Goal: Task Accomplishment & Management: Use online tool/utility

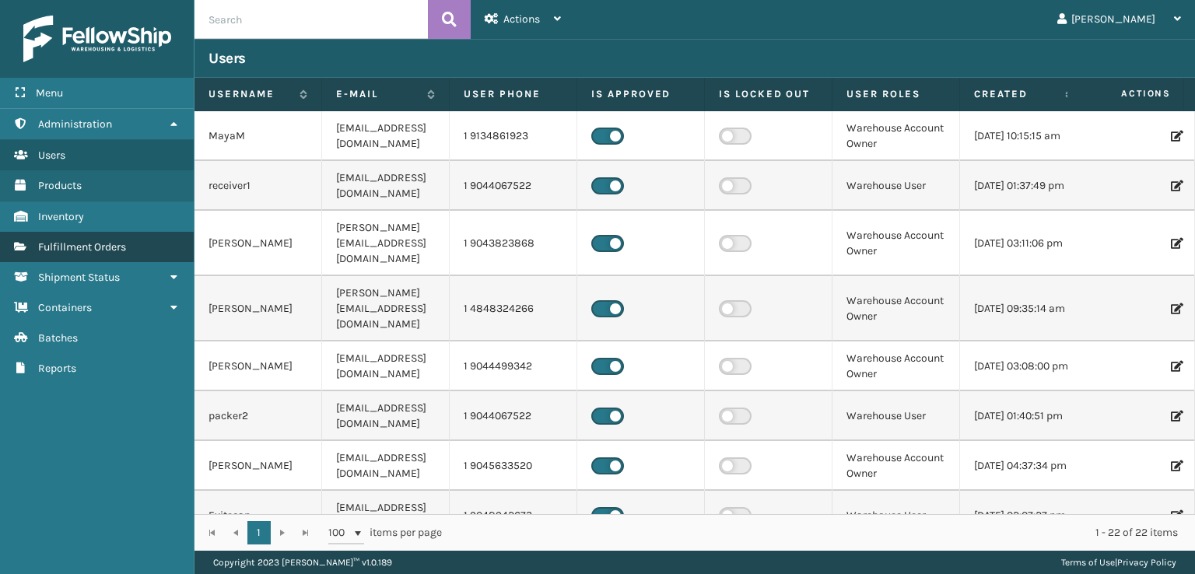
click at [79, 247] on span "Fulfillment Orders" at bounding box center [82, 246] width 88 height 13
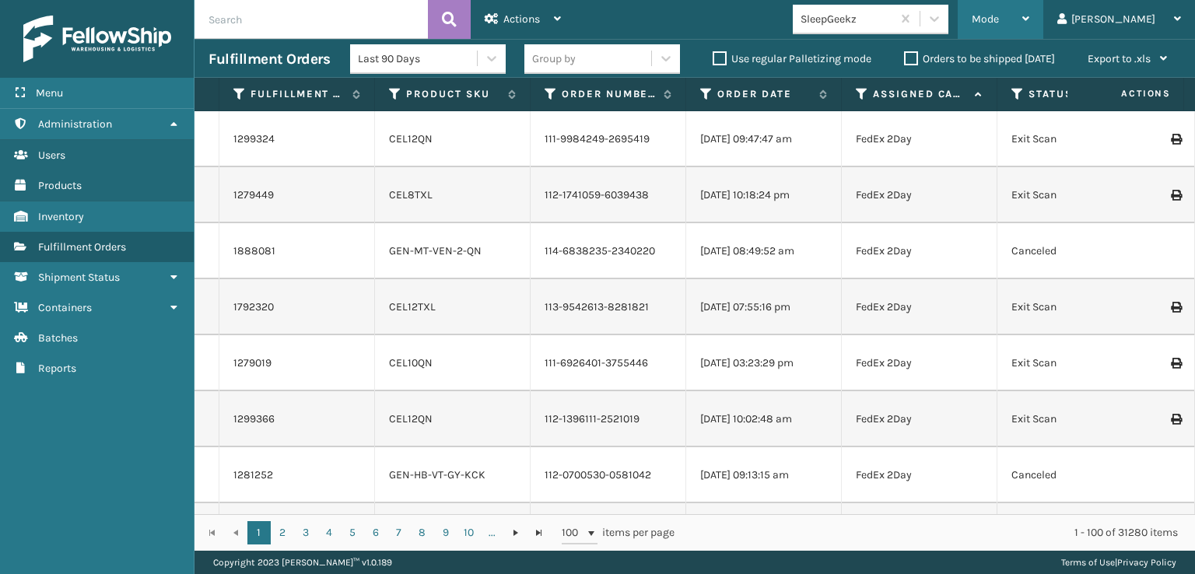
click at [1029, 6] on div "Mode" at bounding box center [1001, 19] width 58 height 39
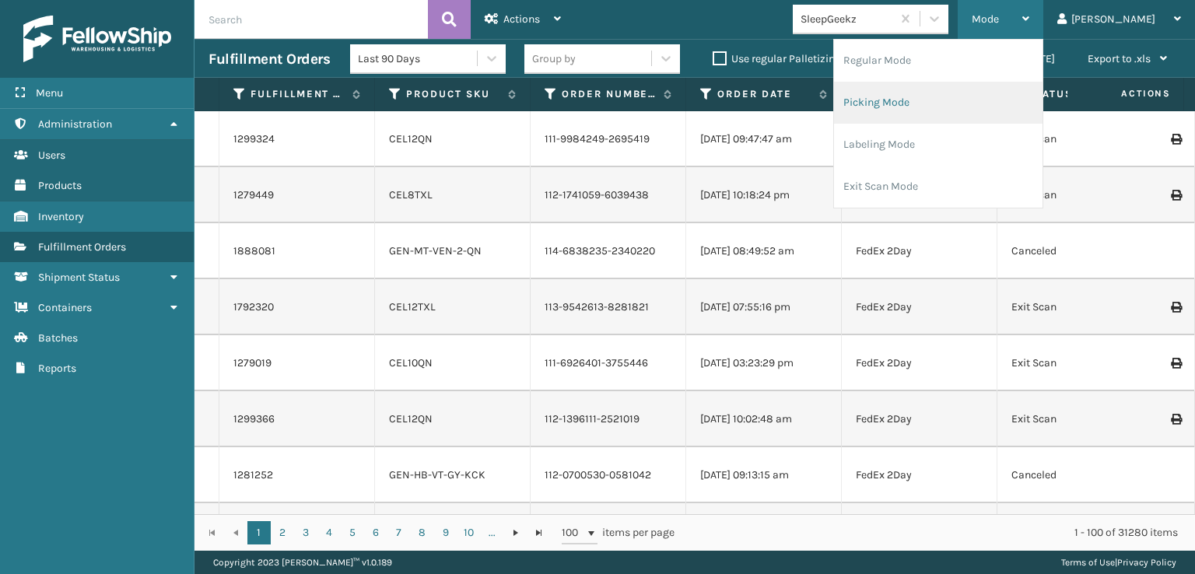
click at [937, 97] on li "Picking Mode" at bounding box center [938, 103] width 209 height 42
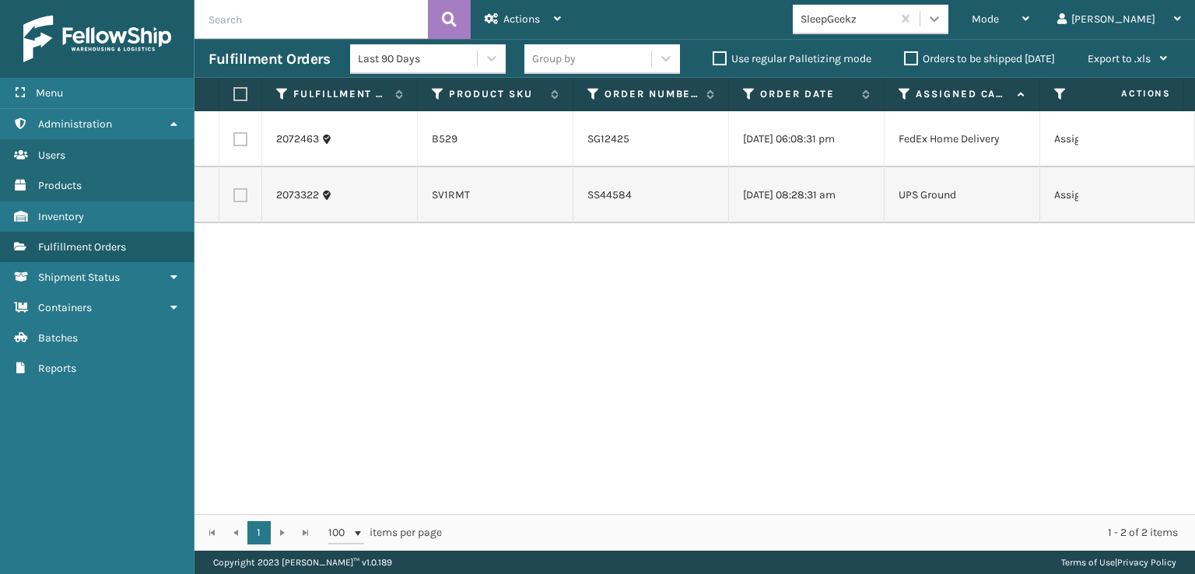
click at [942, 26] on icon at bounding box center [935, 19] width 16 height 16
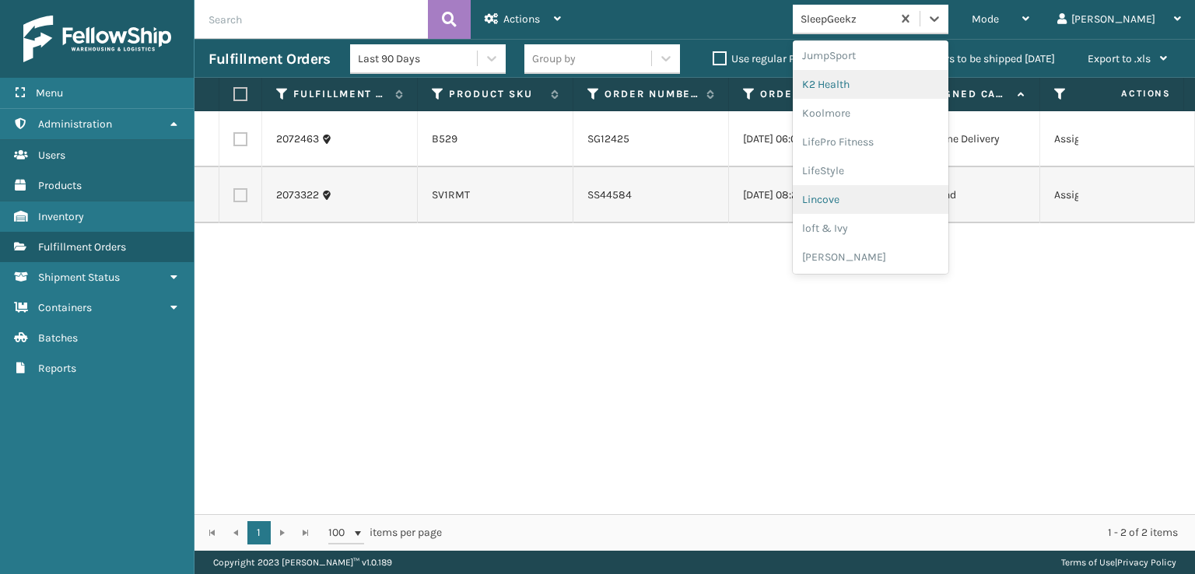
scroll to position [521, 0]
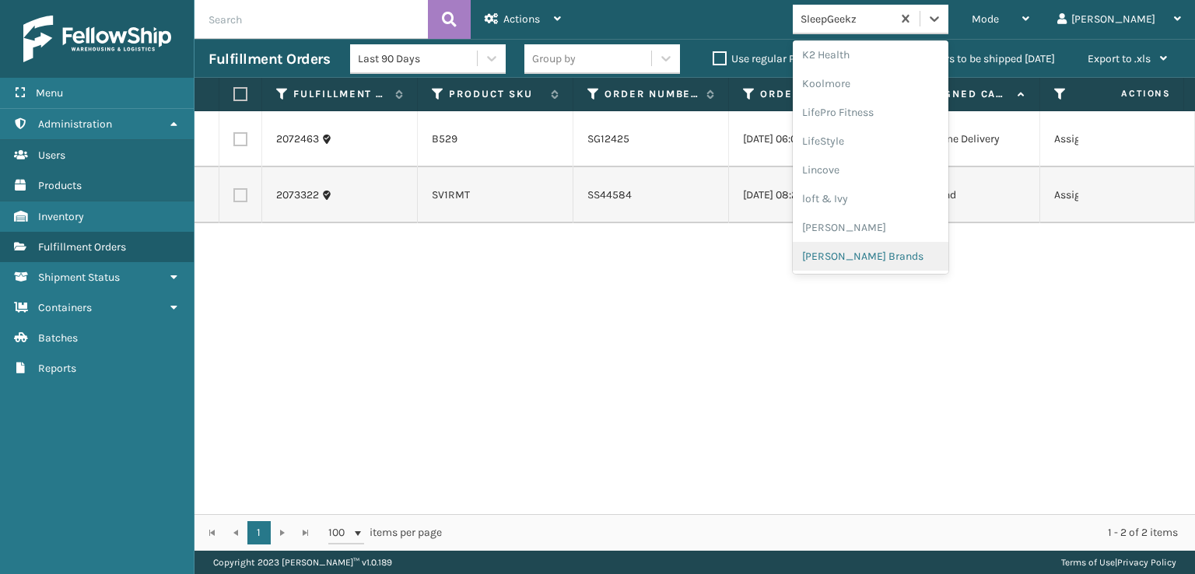
click at [897, 256] on div "[PERSON_NAME] Brands" at bounding box center [871, 256] width 156 height 29
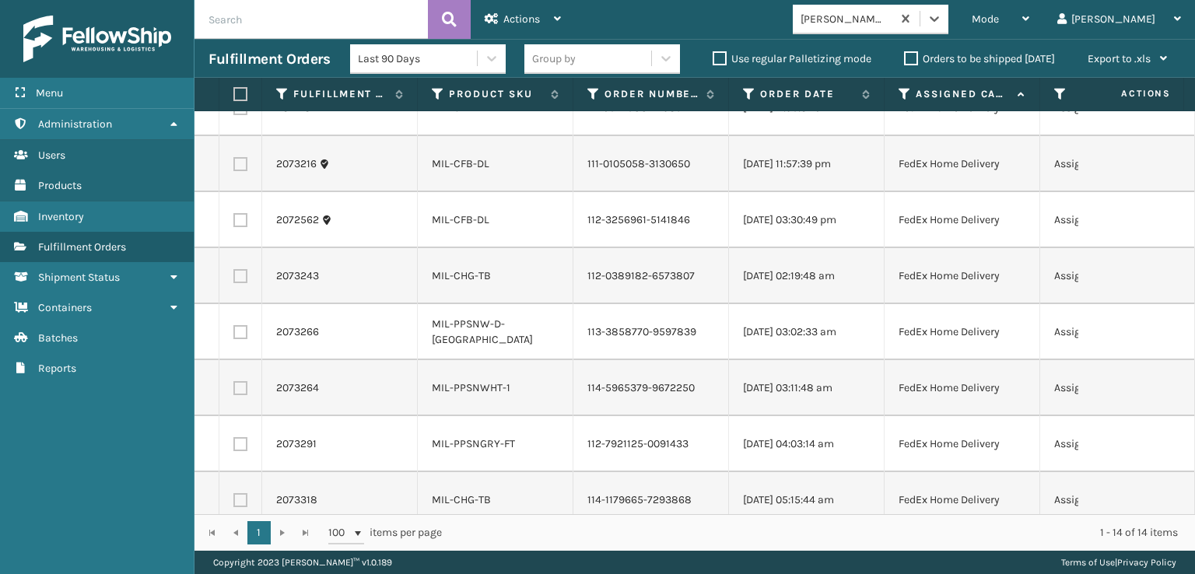
scroll to position [392, 0]
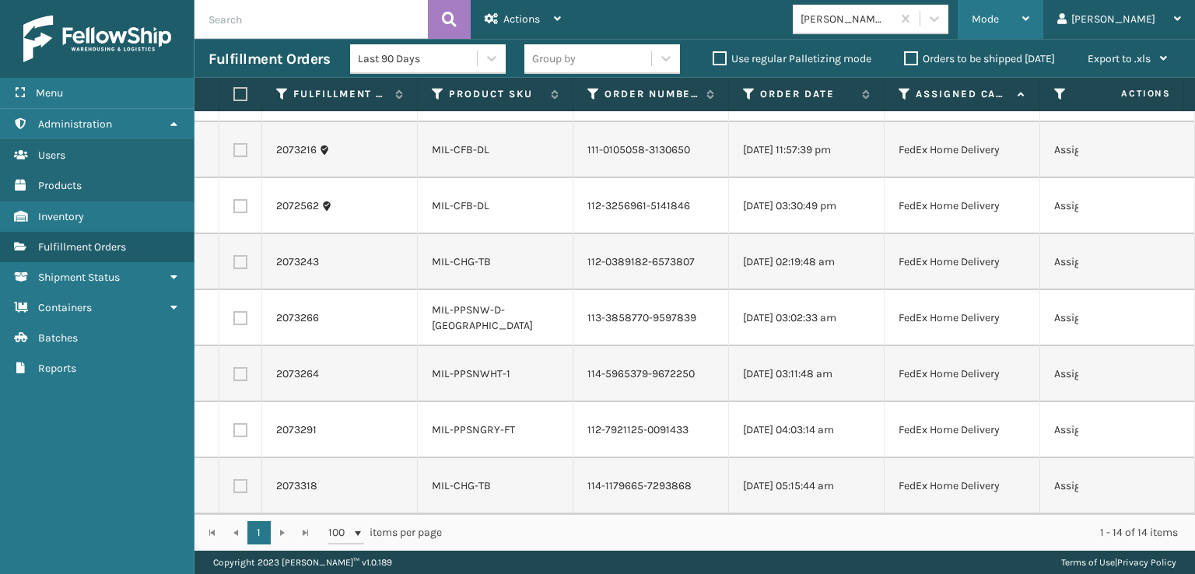
click at [999, 13] on span "Mode" at bounding box center [985, 18] width 27 height 13
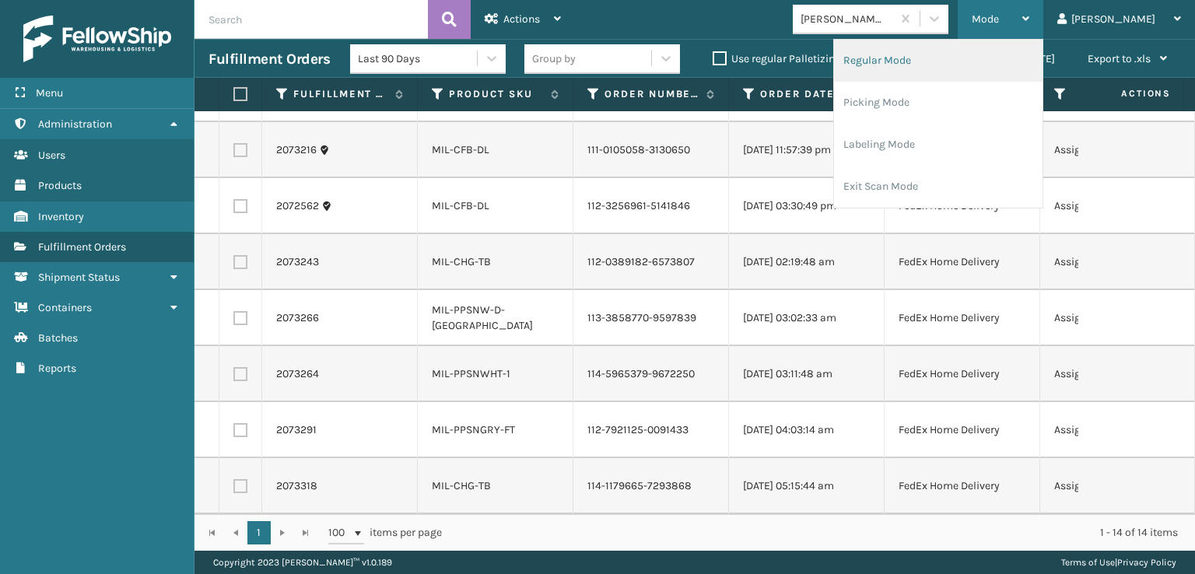
click at [931, 57] on li "Regular Mode" at bounding box center [938, 61] width 209 height 42
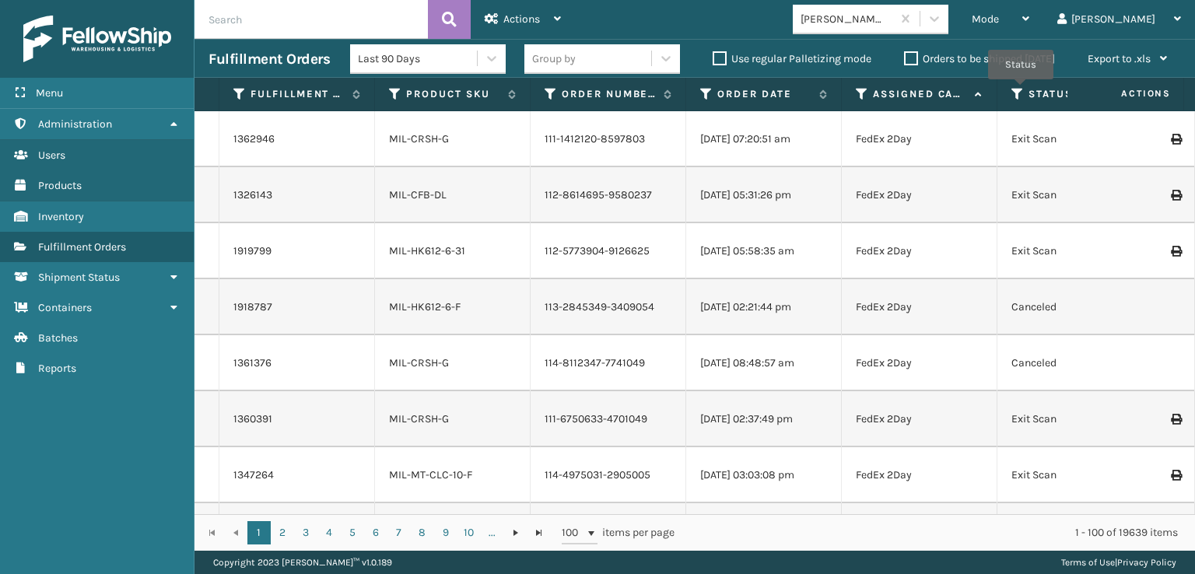
click at [1021, 90] on icon at bounding box center [1018, 94] width 12 height 14
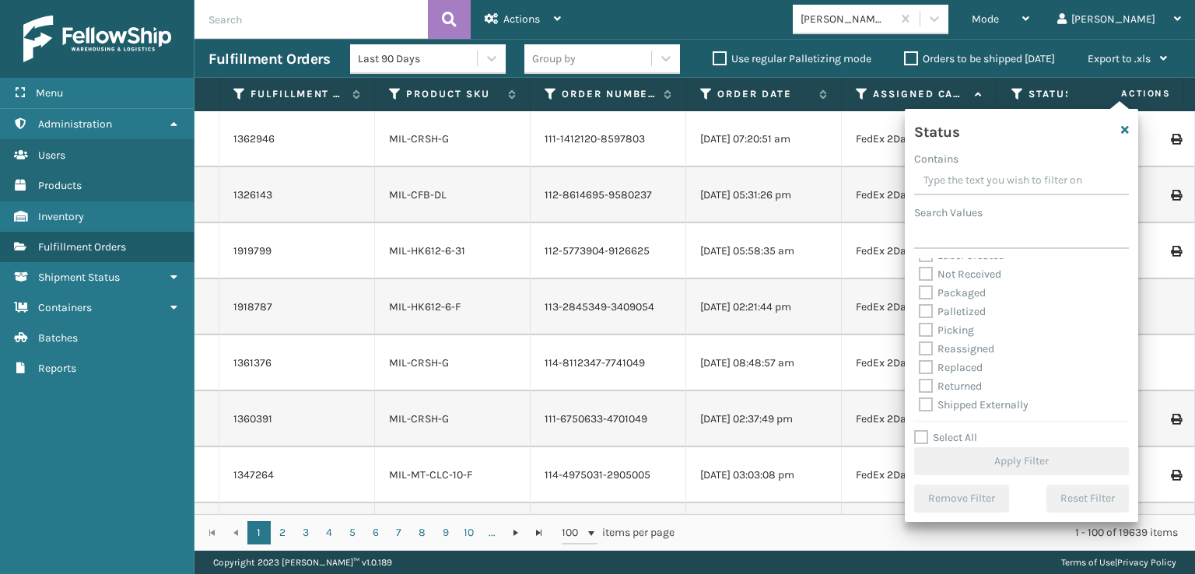
scroll to position [87, 0]
click at [928, 331] on label "Picking" at bounding box center [946, 329] width 55 height 13
click at [920, 331] on input "Picking" at bounding box center [919, 326] width 1 height 10
checkbox input "true"
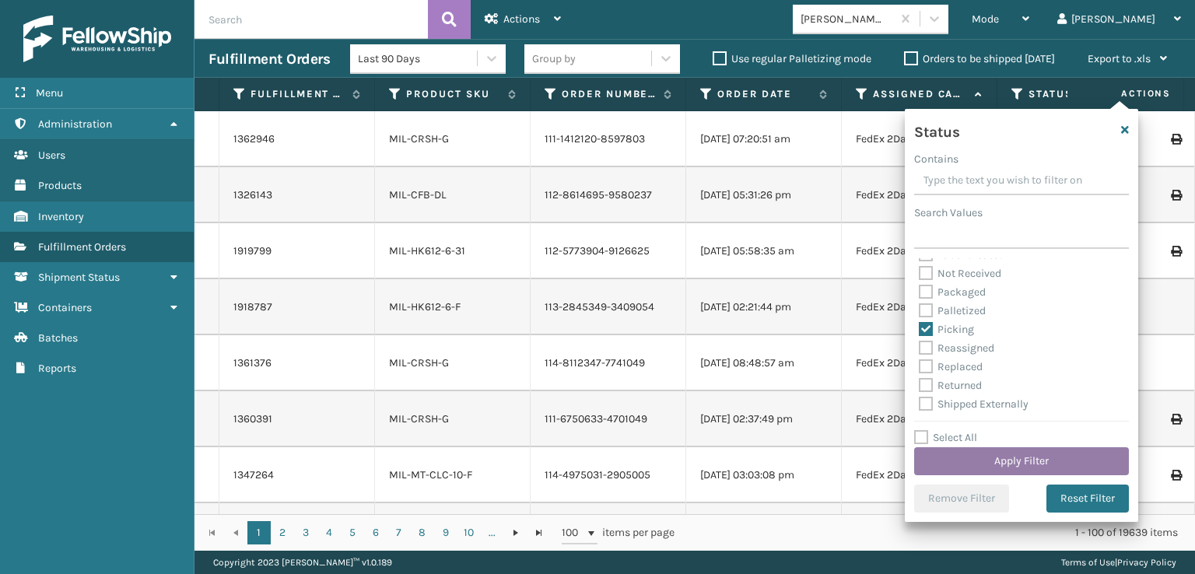
click at [965, 458] on button "Apply Filter" at bounding box center [1021, 461] width 215 height 28
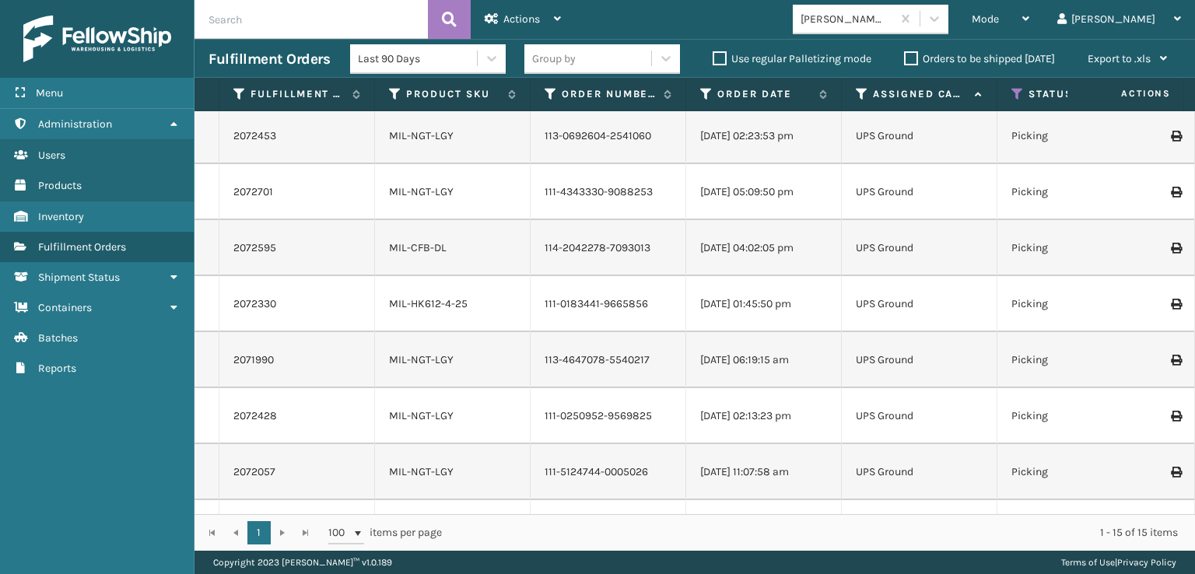
scroll to position [0, 0]
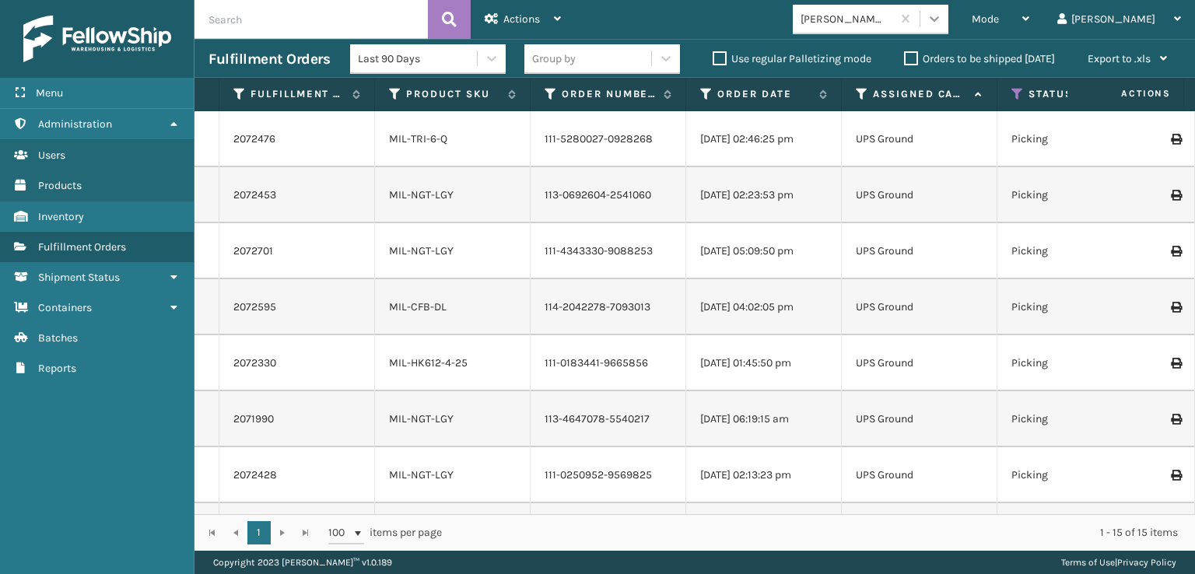
click at [942, 22] on icon at bounding box center [935, 19] width 16 height 16
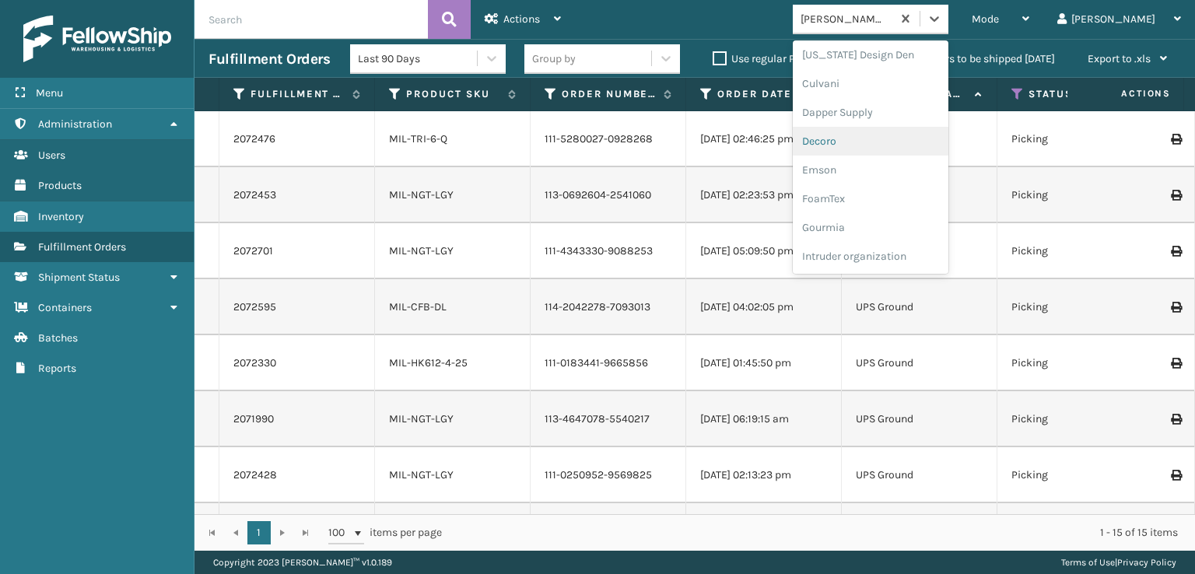
scroll to position [311, 0]
click at [896, 119] on div "FoamTex" at bounding box center [871, 121] width 156 height 29
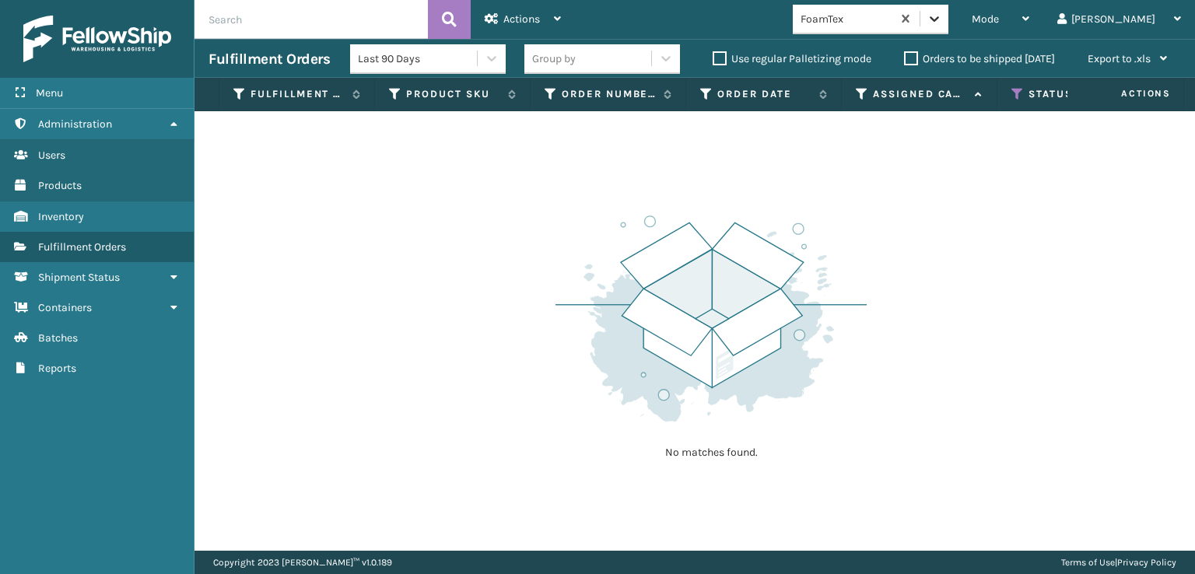
click at [942, 15] on icon at bounding box center [935, 19] width 16 height 16
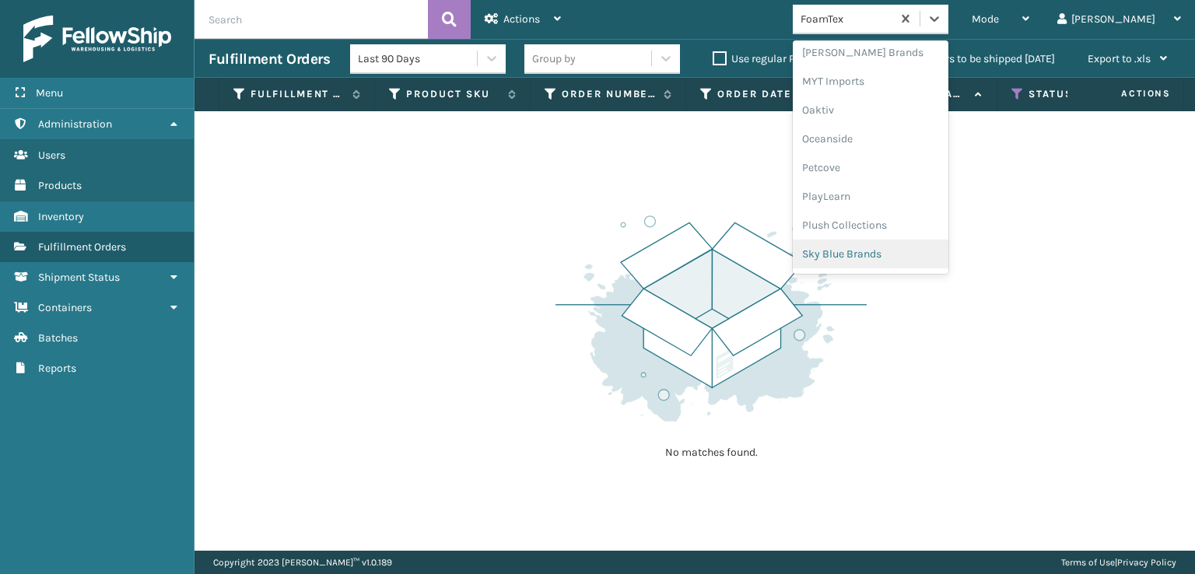
scroll to position [780, 0]
click at [887, 225] on div "SleepGeekz" at bounding box center [871, 227] width 156 height 29
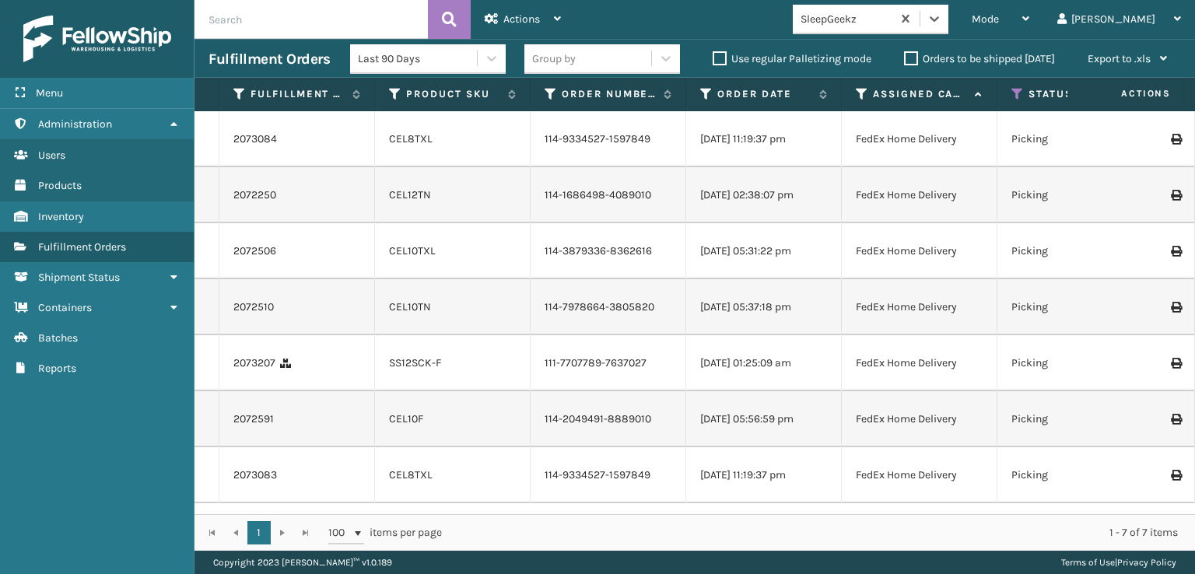
scroll to position [0, 0]
click at [999, 13] on span "Mode" at bounding box center [985, 18] width 27 height 13
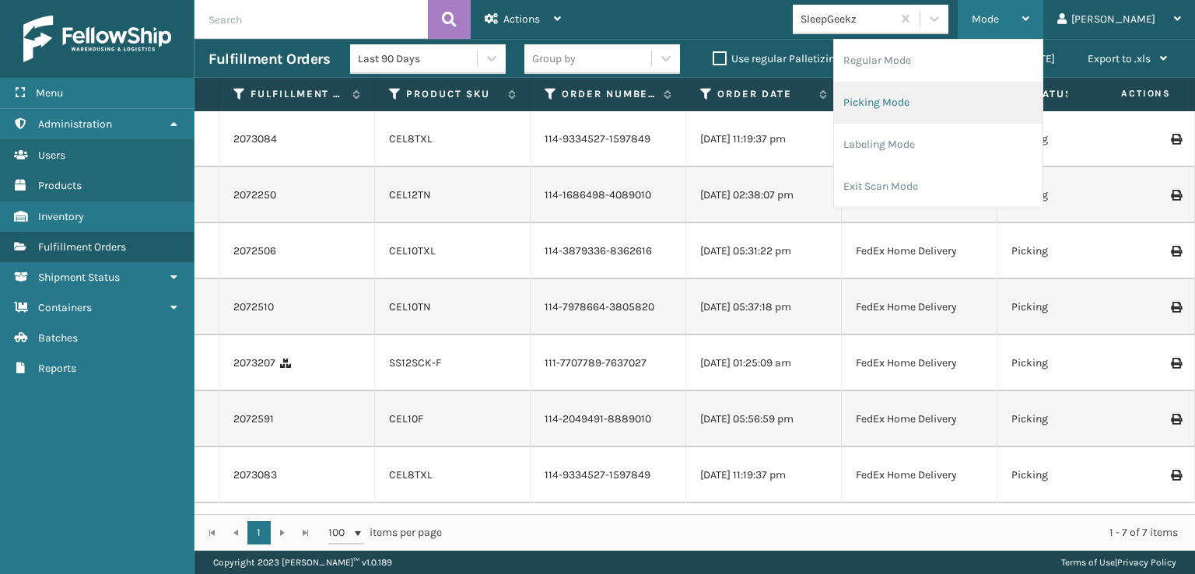
click at [934, 107] on li "Picking Mode" at bounding box center [938, 103] width 209 height 42
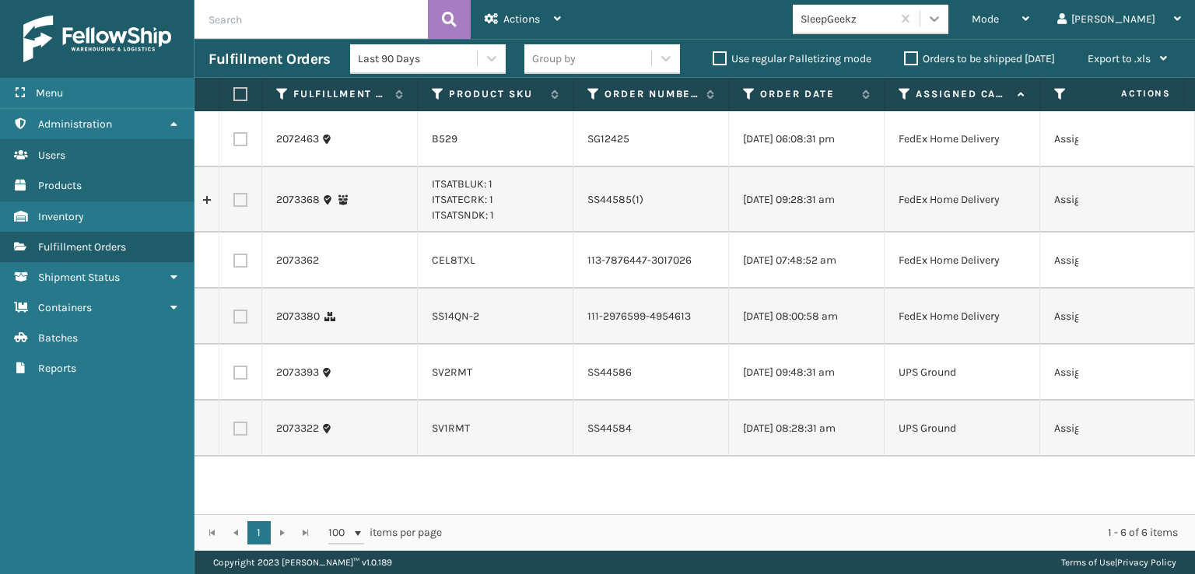
click at [939, 19] on icon at bounding box center [934, 18] width 9 height 5
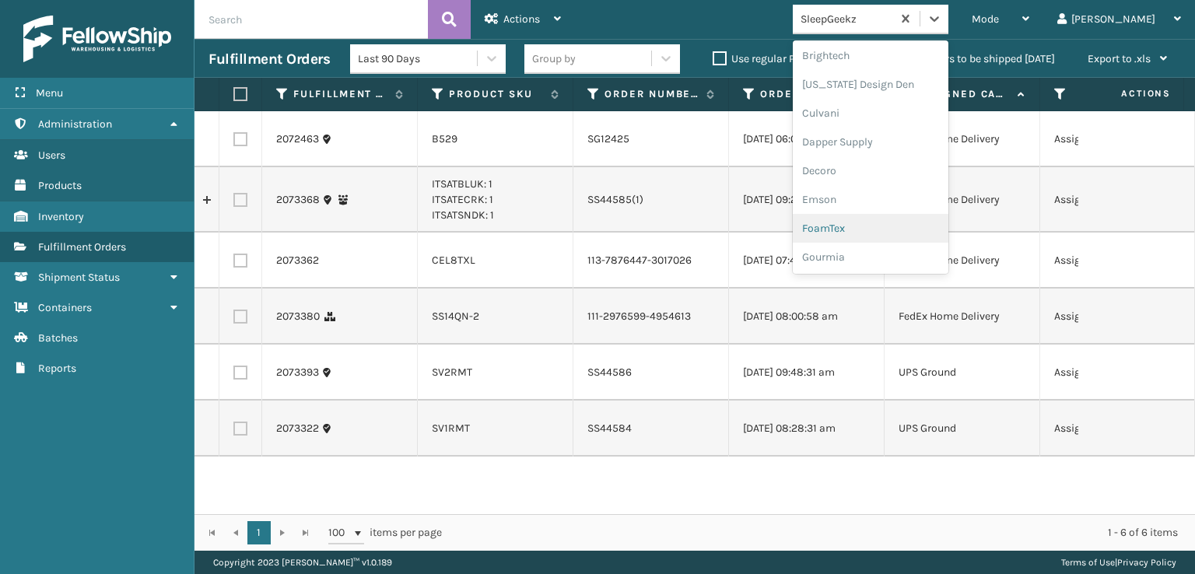
scroll to position [311, 0]
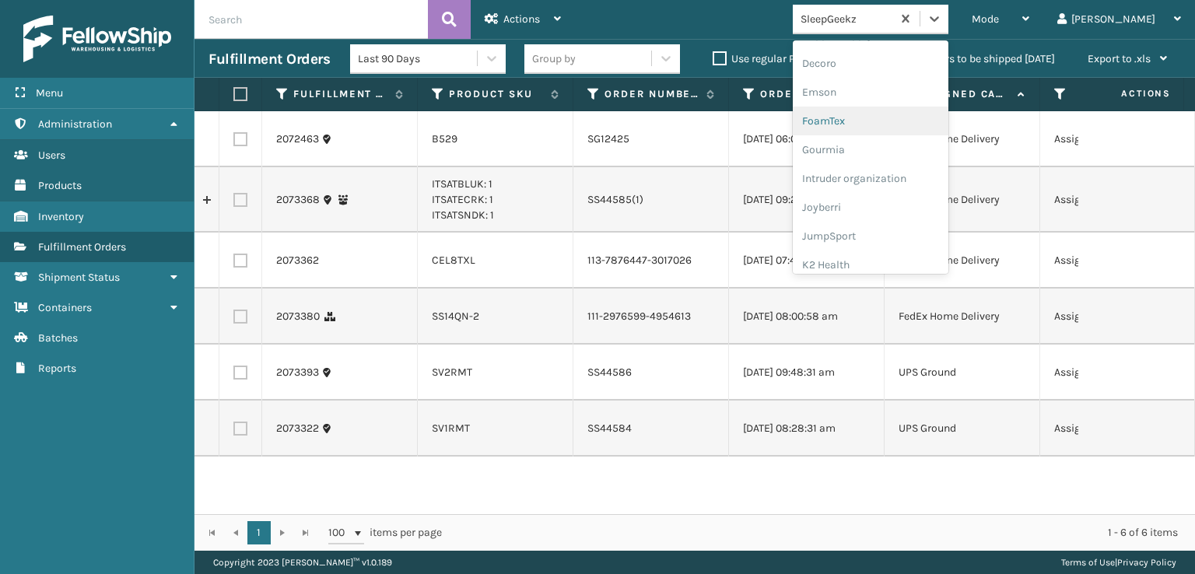
click at [885, 122] on div "FoamTex" at bounding box center [871, 121] width 156 height 29
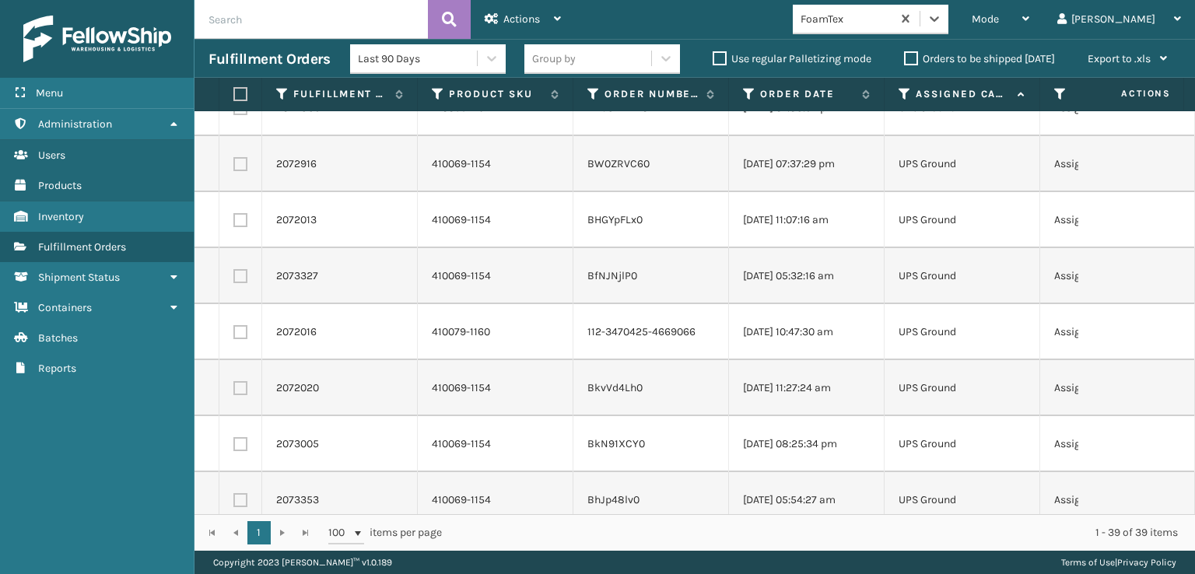
scroll to position [1793, 0]
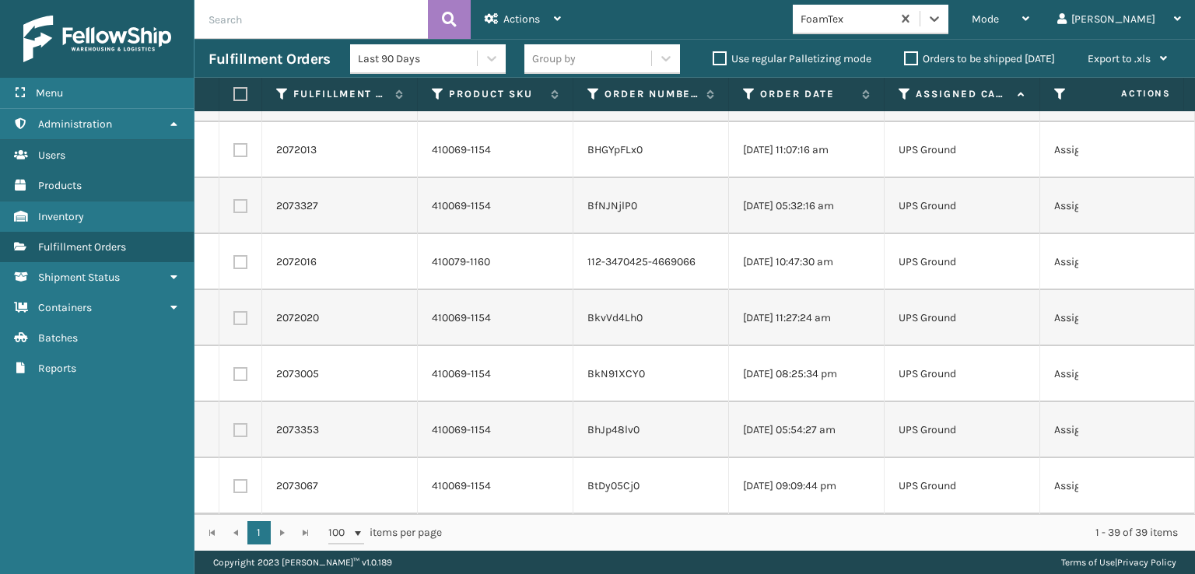
click at [243, 98] on label at bounding box center [237, 94] width 9 height 14
click at [234, 98] on input "checkbox" at bounding box center [233, 94] width 1 height 10
checkbox input "true"
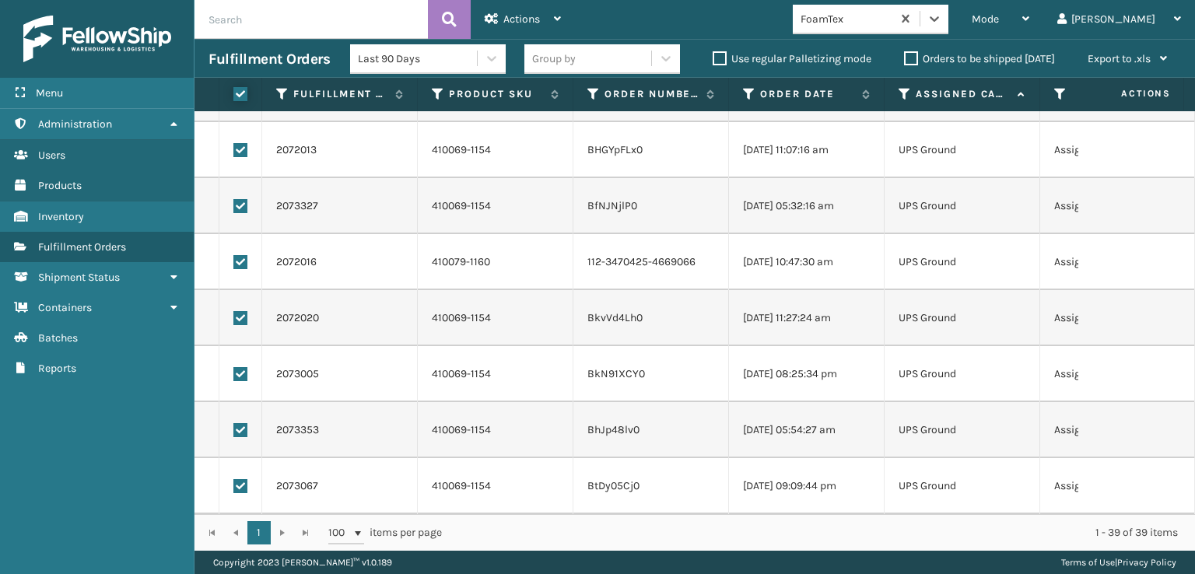
checkbox input "true"
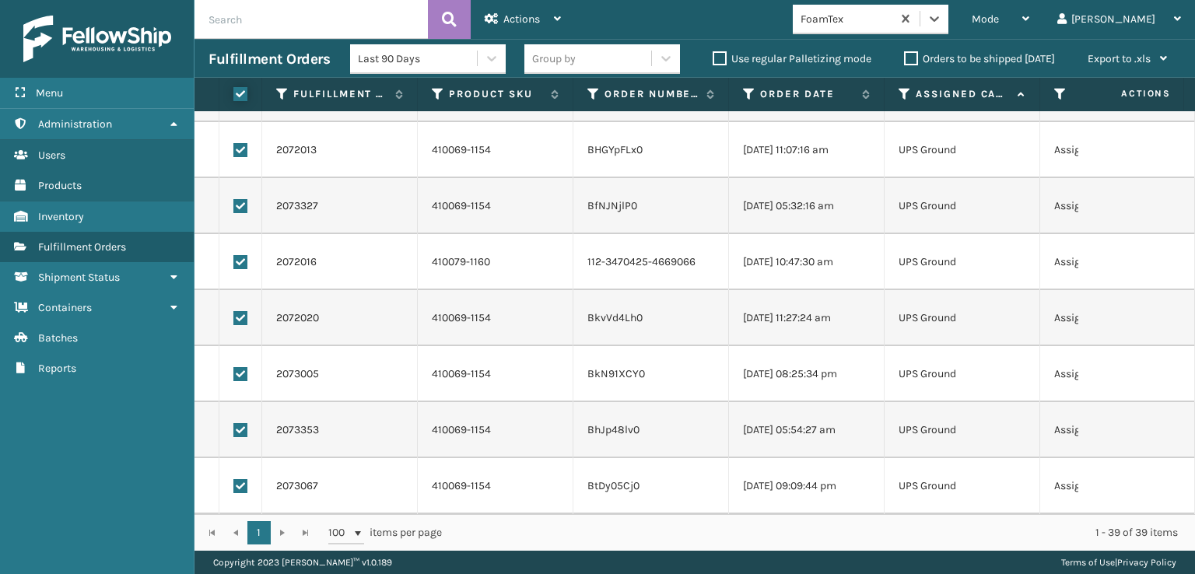
checkbox input "true"
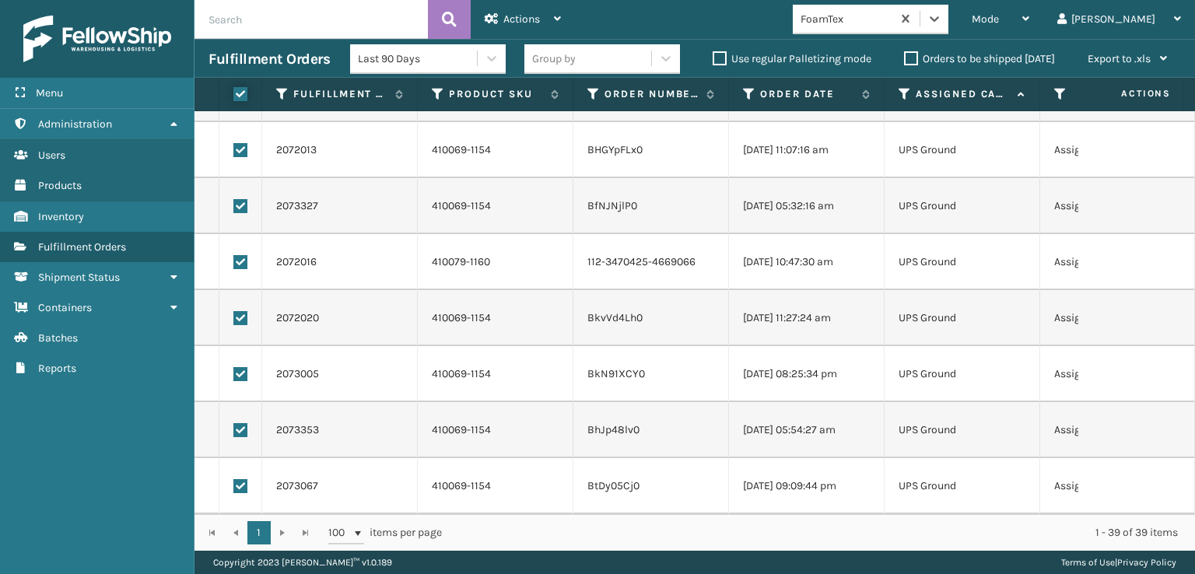
checkbox input "true"
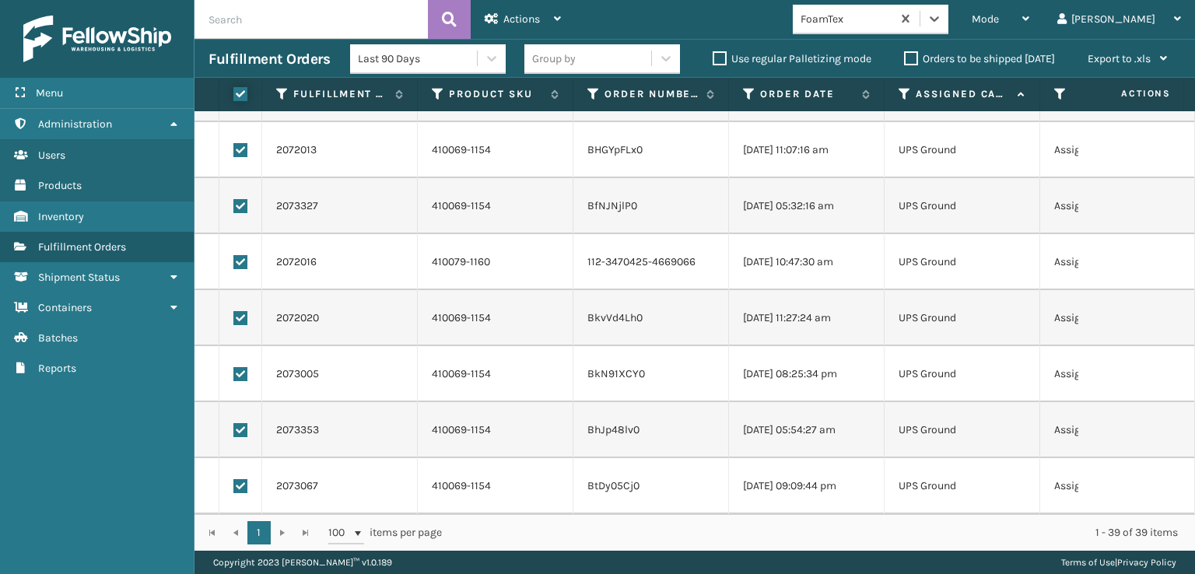
checkbox input "true"
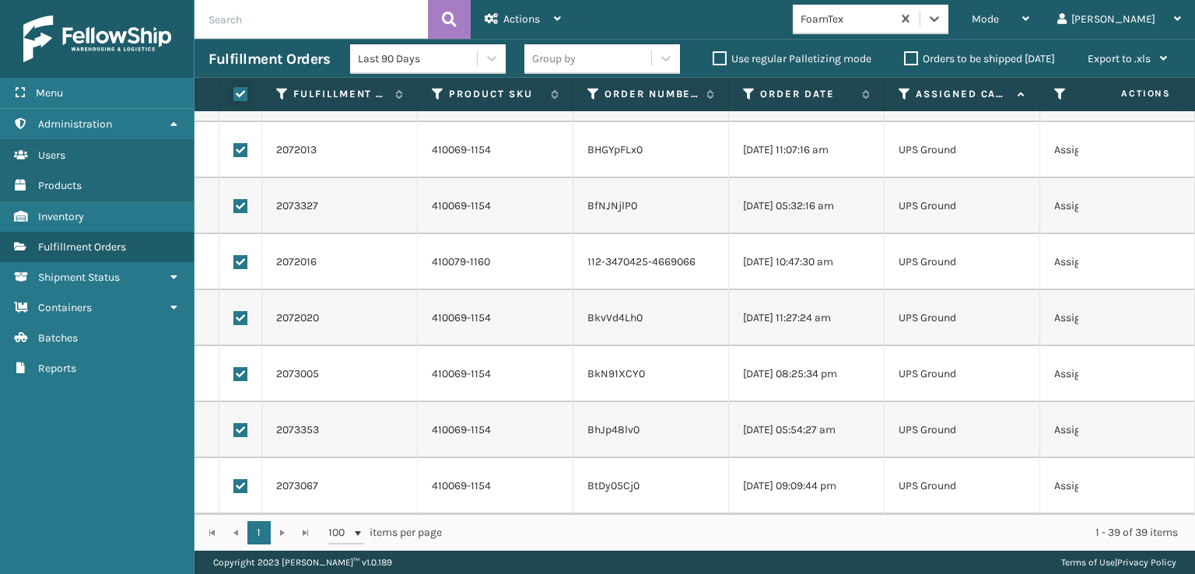
checkbox input "true"
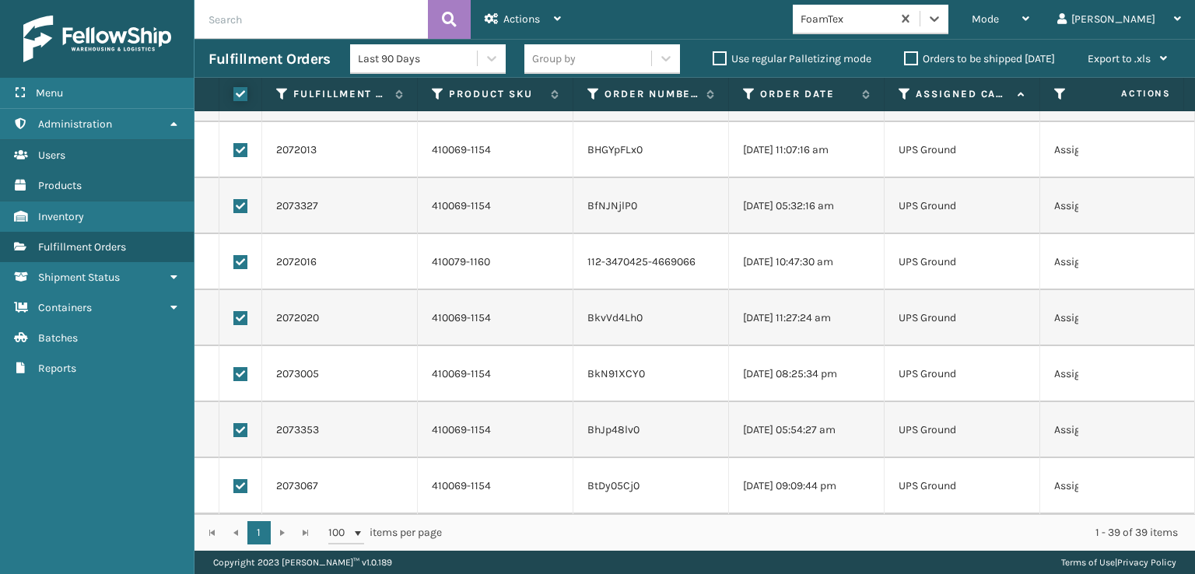
checkbox input "true"
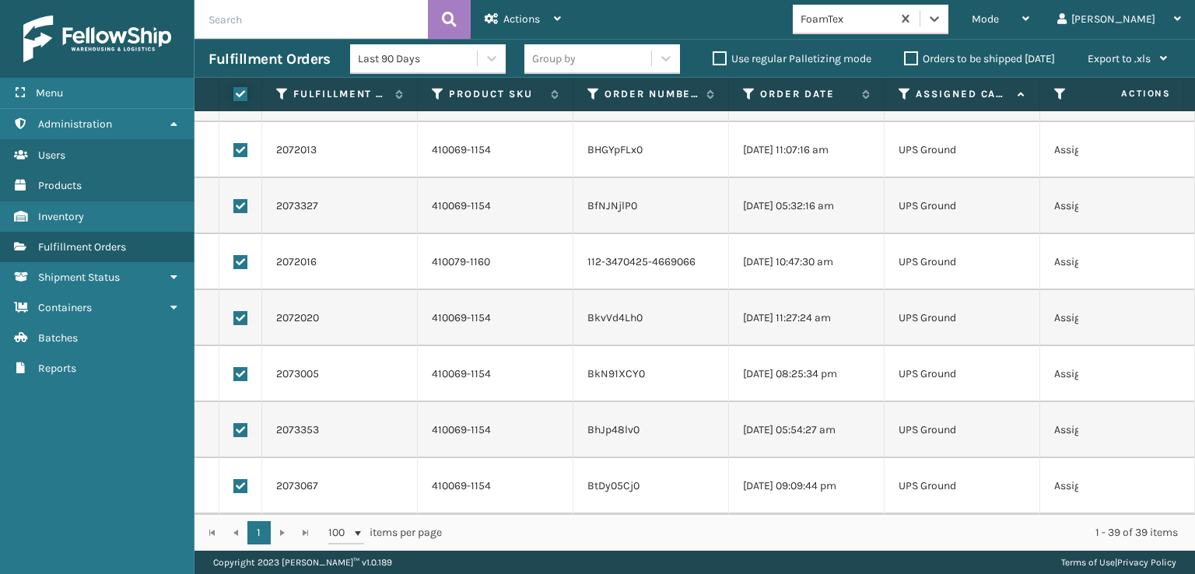
checkbox input "true"
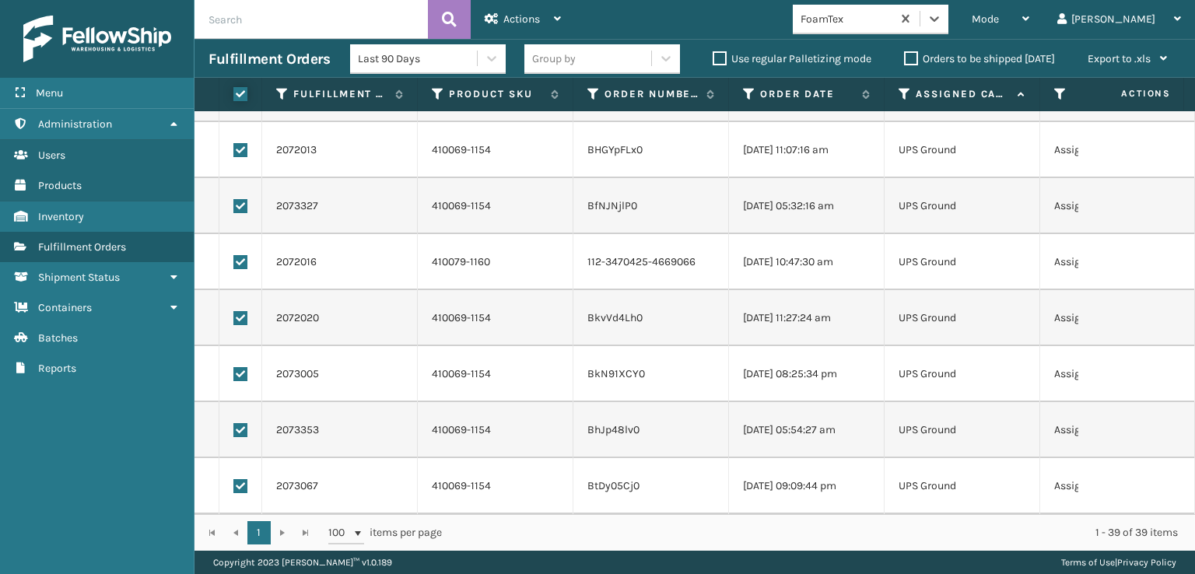
checkbox input "true"
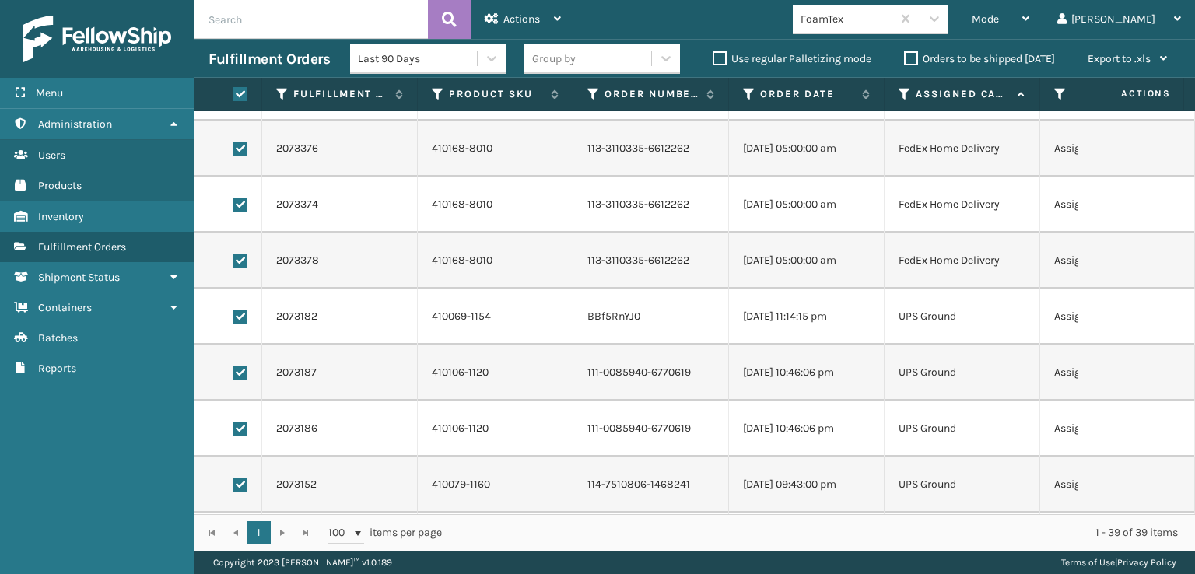
click at [240, 258] on label at bounding box center [240, 261] width 14 height 14
click at [234, 258] on input "checkbox" at bounding box center [233, 259] width 1 height 10
checkbox input "false"
click at [237, 205] on label at bounding box center [240, 205] width 14 height 14
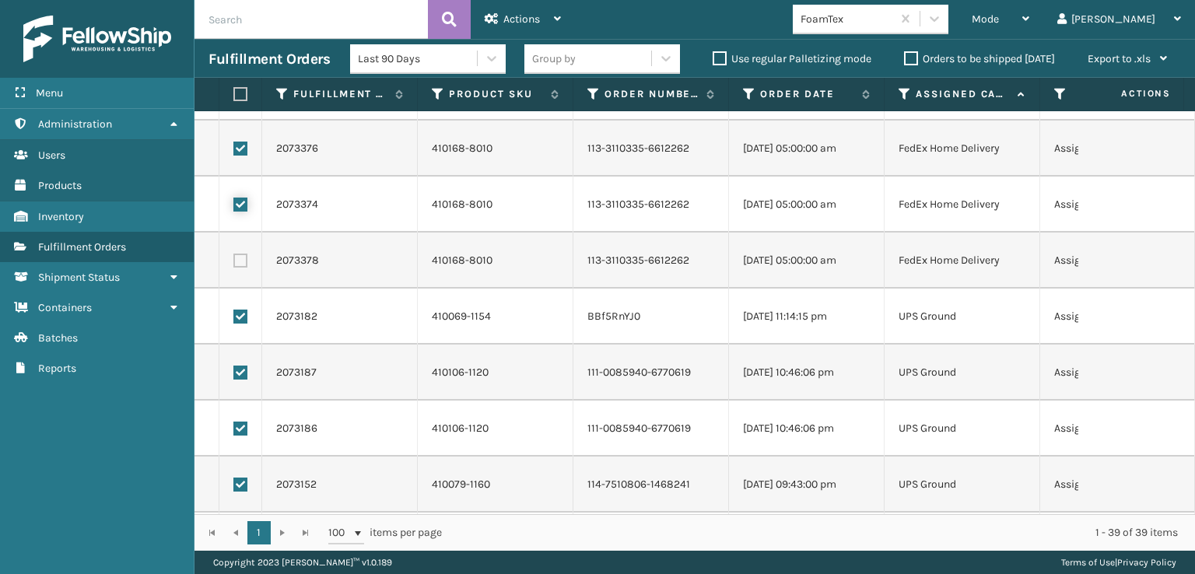
click at [234, 205] on input "checkbox" at bounding box center [233, 203] width 1 height 10
checkbox input "false"
click at [237, 144] on label at bounding box center [240, 149] width 14 height 14
click at [234, 144] on input "checkbox" at bounding box center [233, 147] width 1 height 10
checkbox input "false"
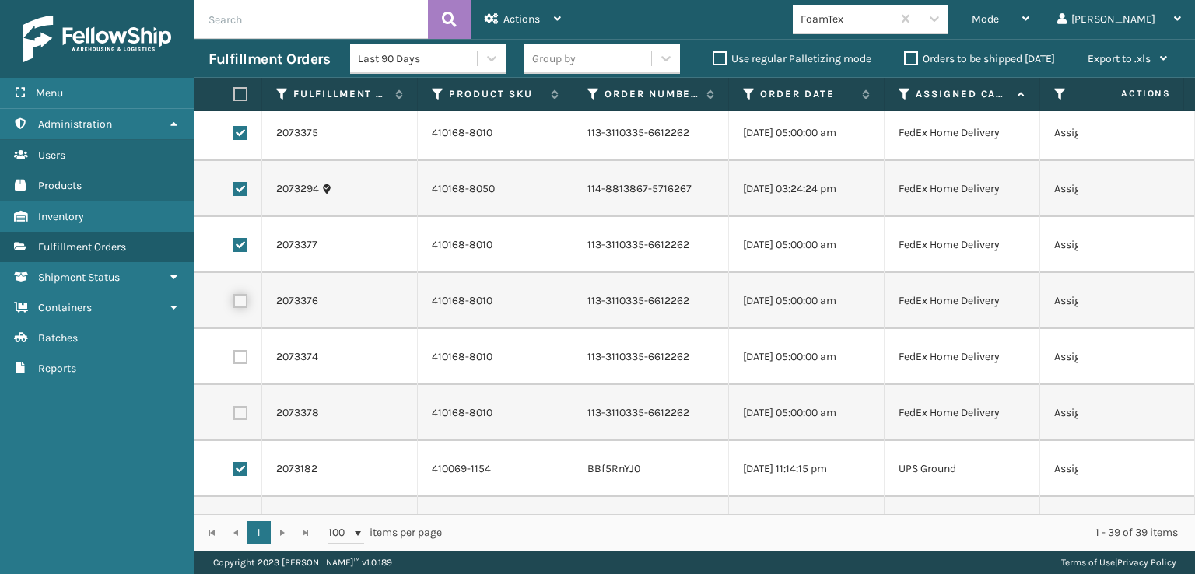
scroll to position [0, 0]
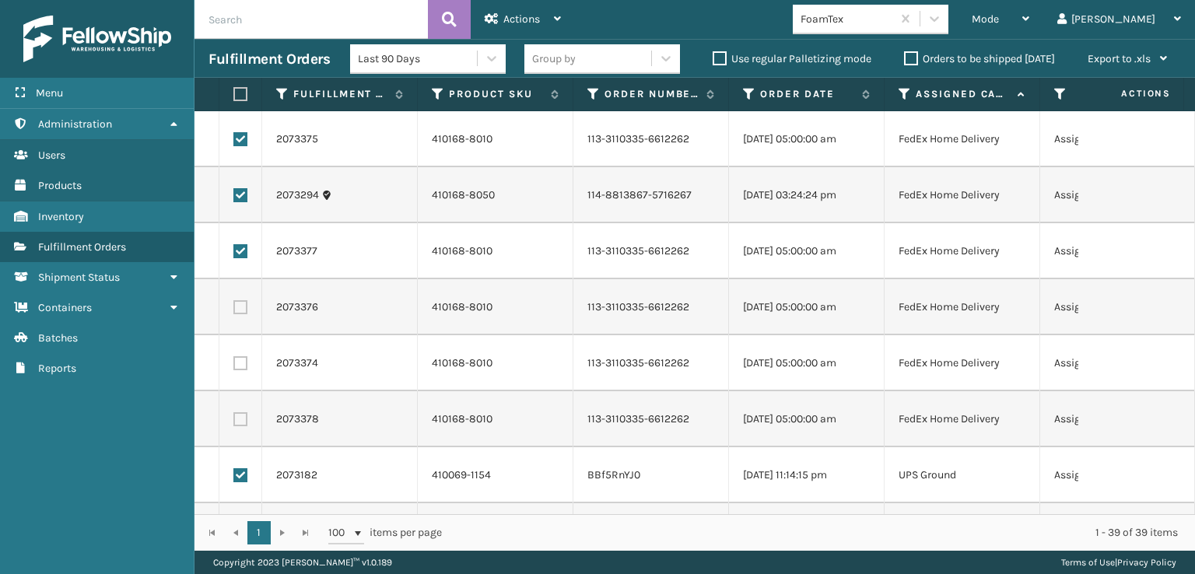
click at [240, 249] on label at bounding box center [240, 251] width 14 height 14
click at [234, 249] on input "checkbox" at bounding box center [233, 249] width 1 height 10
checkbox input "false"
click at [240, 197] on label at bounding box center [240, 195] width 14 height 14
click at [234, 197] on input "checkbox" at bounding box center [233, 193] width 1 height 10
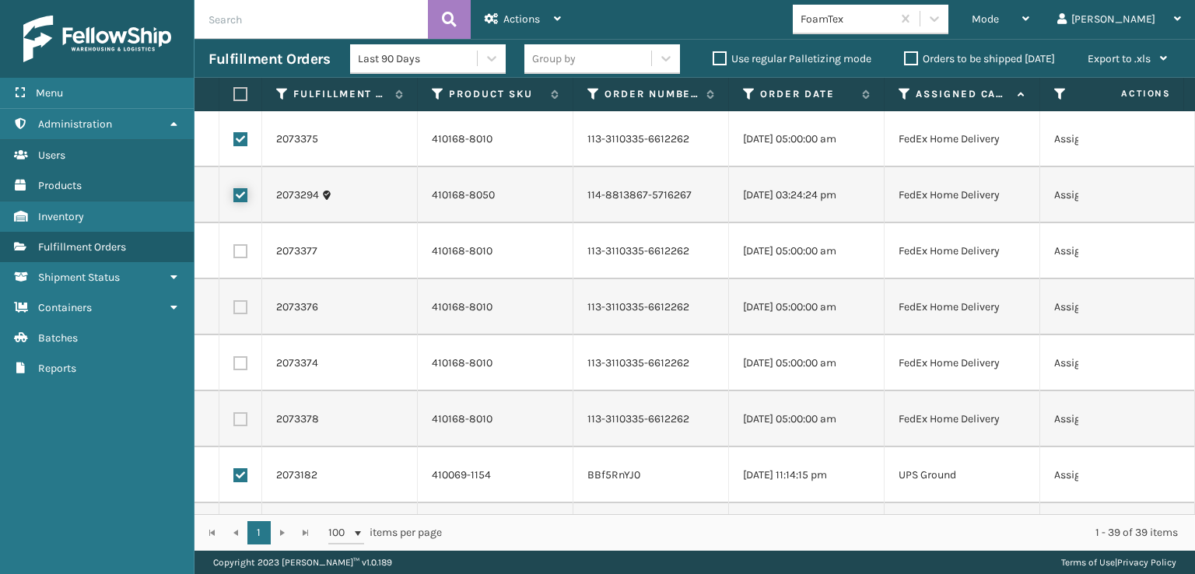
checkbox input "false"
click at [240, 137] on label at bounding box center [240, 139] width 14 height 14
click at [234, 137] on input "checkbox" at bounding box center [233, 137] width 1 height 10
checkbox input "false"
click at [539, 13] on span "Actions" at bounding box center [521, 18] width 37 height 13
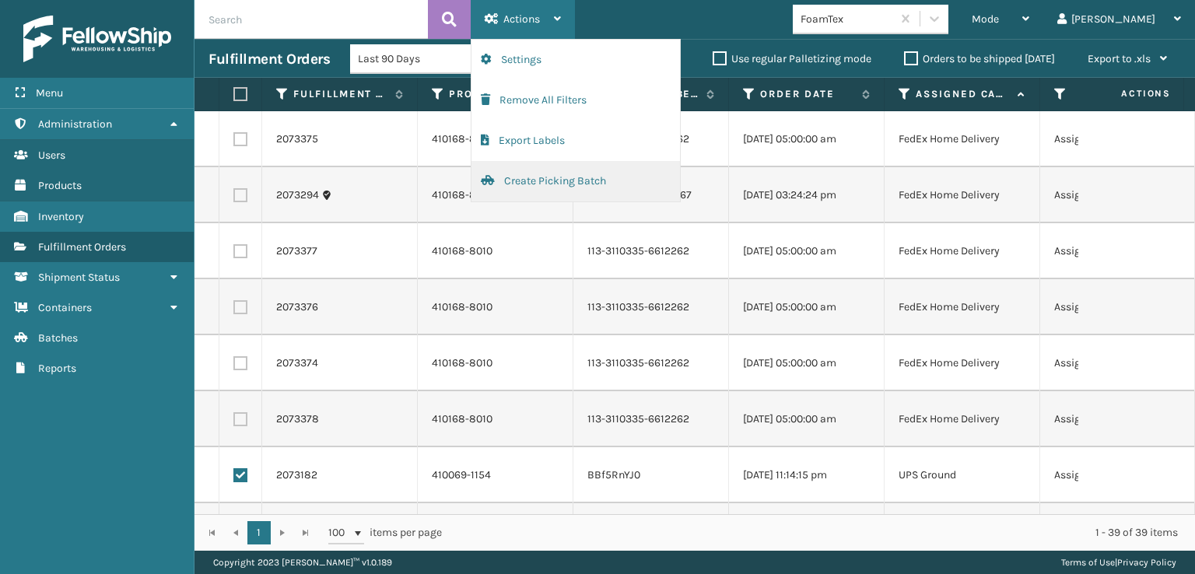
click at [520, 182] on button "Create Picking Batch" at bounding box center [576, 181] width 209 height 40
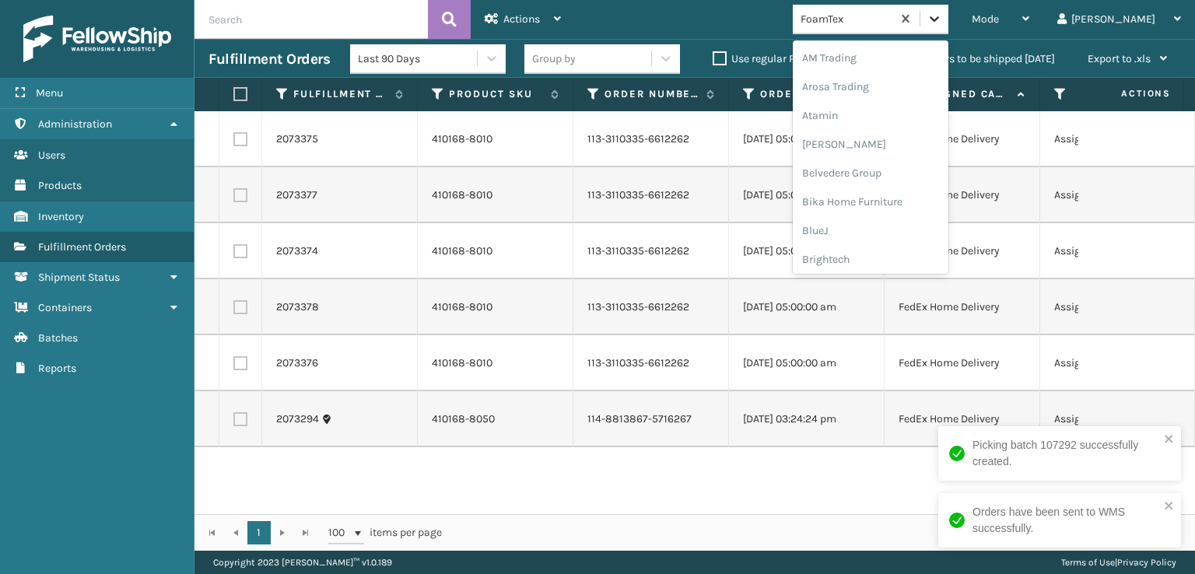
click at [942, 23] on icon at bounding box center [935, 19] width 16 height 16
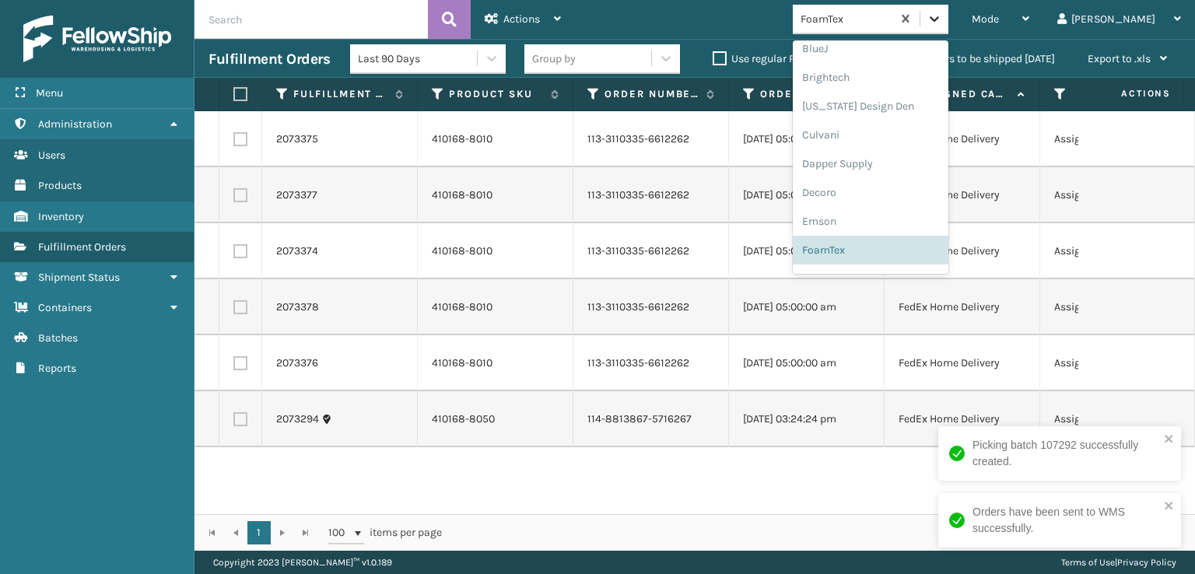
click at [942, 23] on icon at bounding box center [935, 19] width 16 height 16
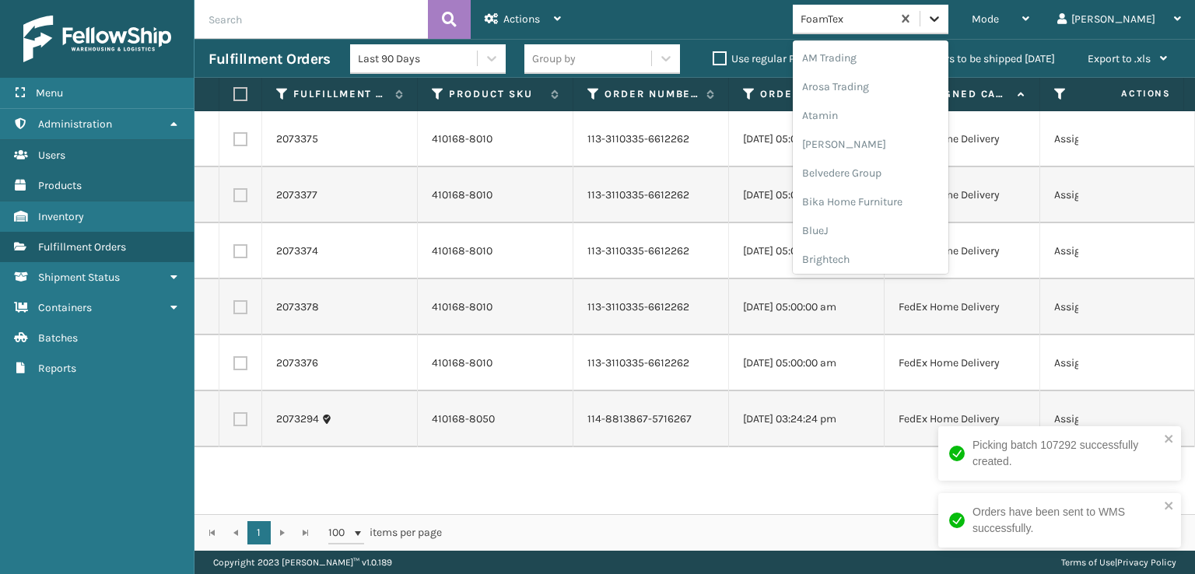
click at [942, 23] on icon at bounding box center [935, 19] width 16 height 16
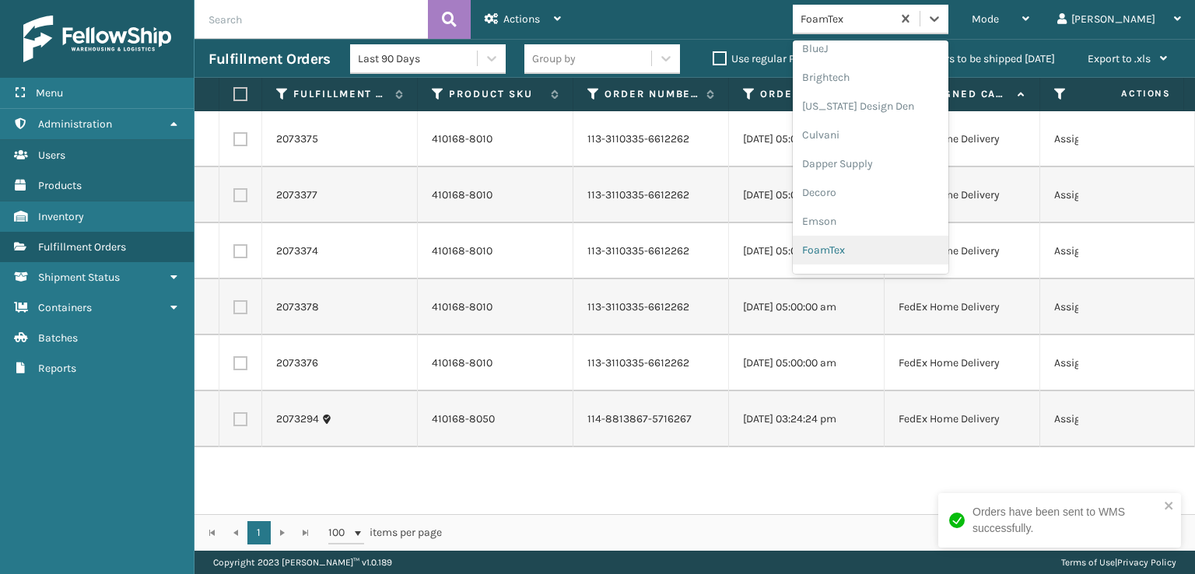
click at [891, 252] on div "FoamTex" at bounding box center [871, 250] width 156 height 29
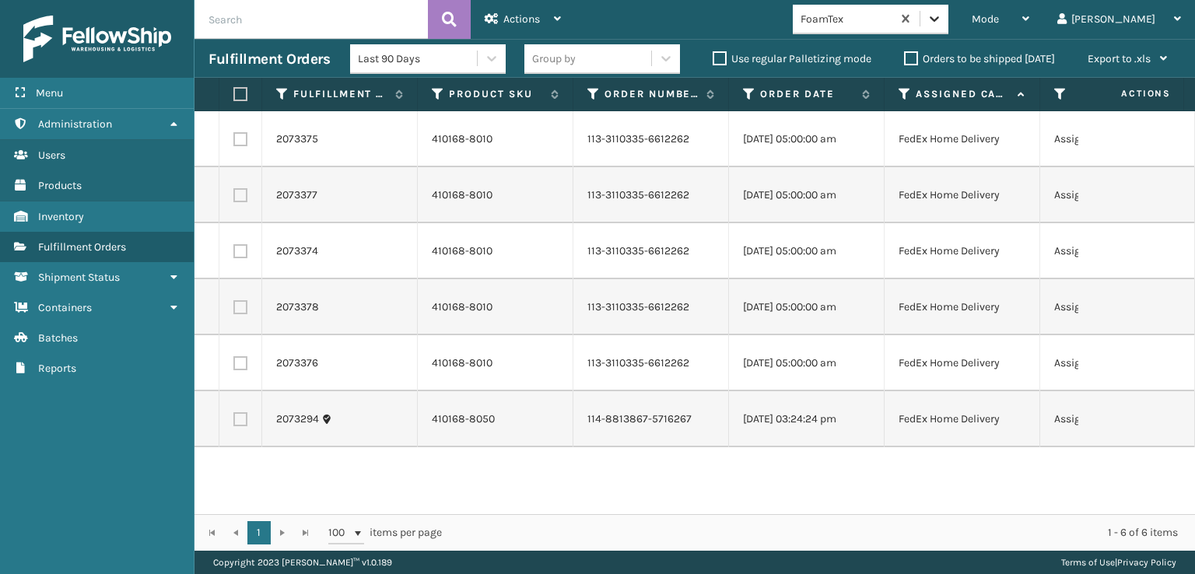
click at [942, 23] on icon at bounding box center [935, 19] width 16 height 16
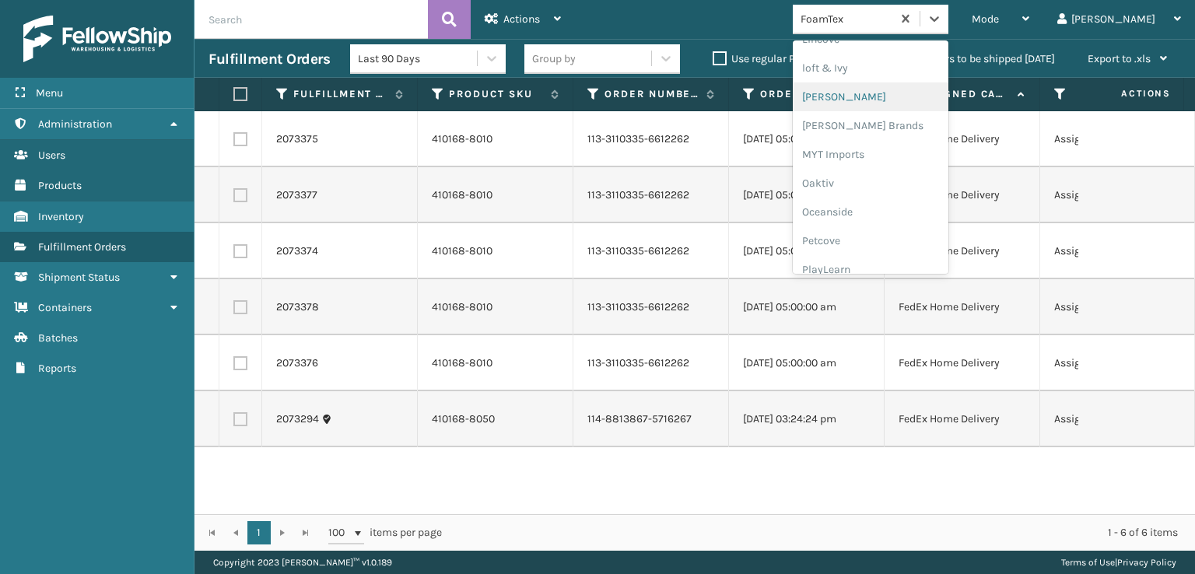
scroll to position [780, 0]
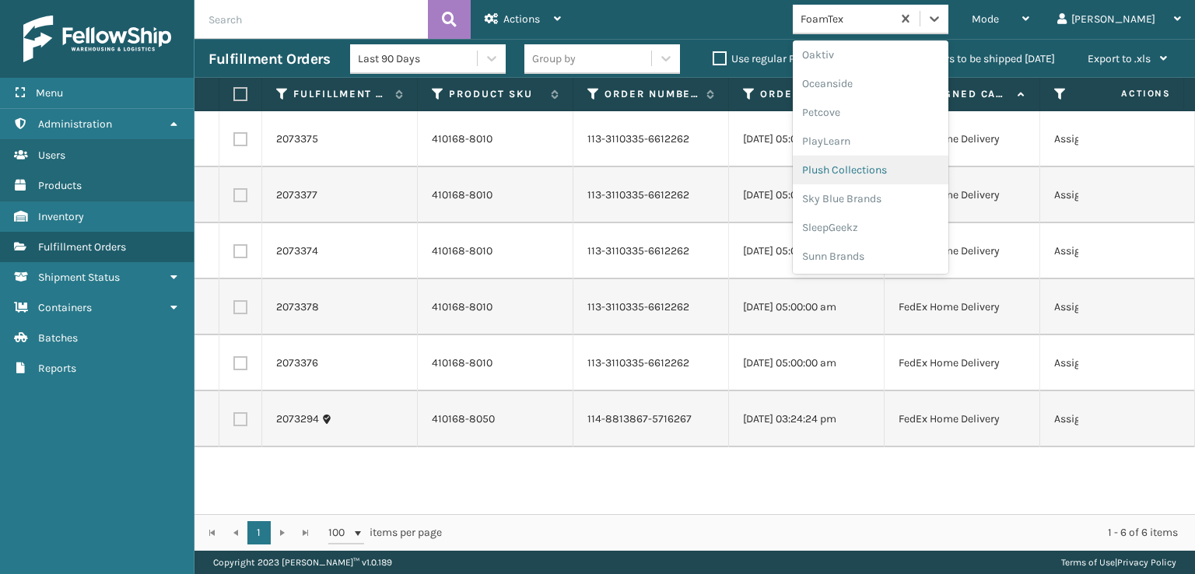
click at [878, 170] on div "Plush Collections" at bounding box center [871, 170] width 156 height 29
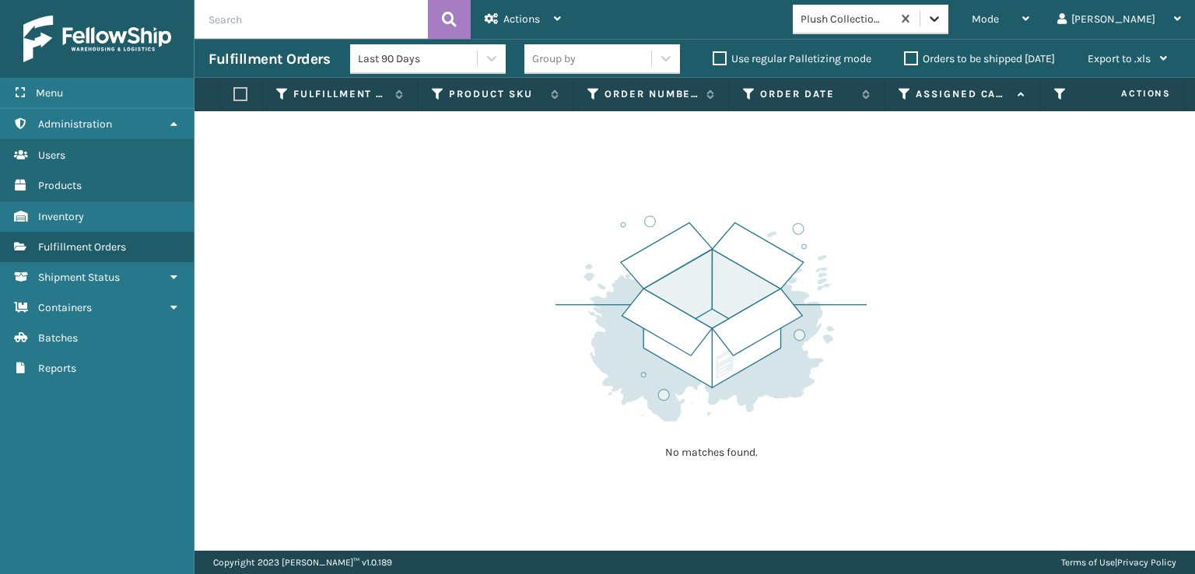
click at [942, 22] on icon at bounding box center [935, 19] width 16 height 16
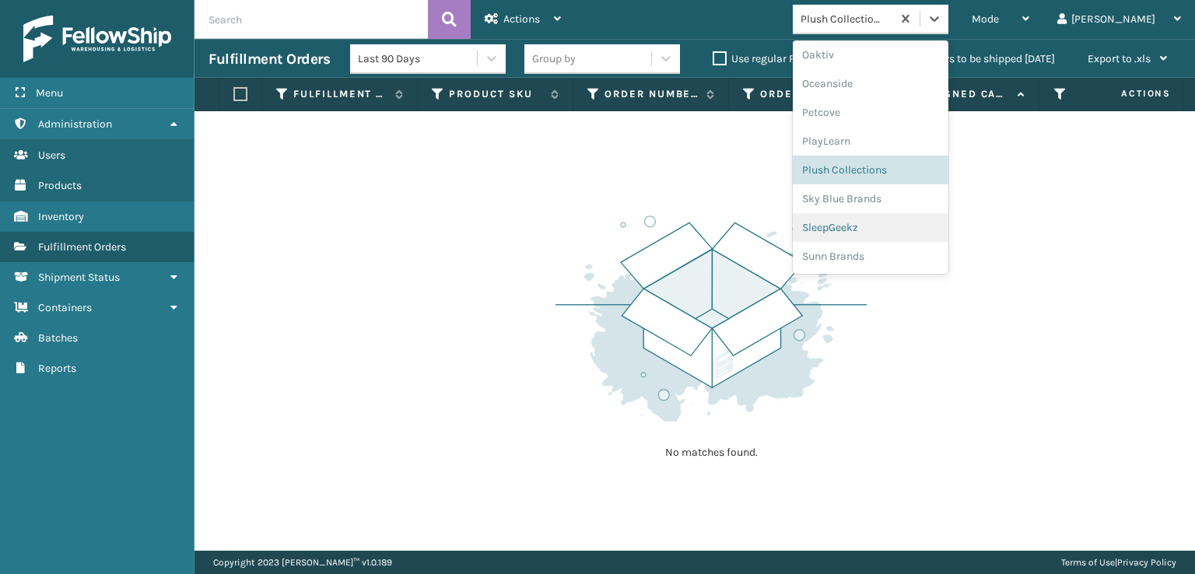
click at [905, 230] on div "SleepGeekz" at bounding box center [871, 227] width 156 height 29
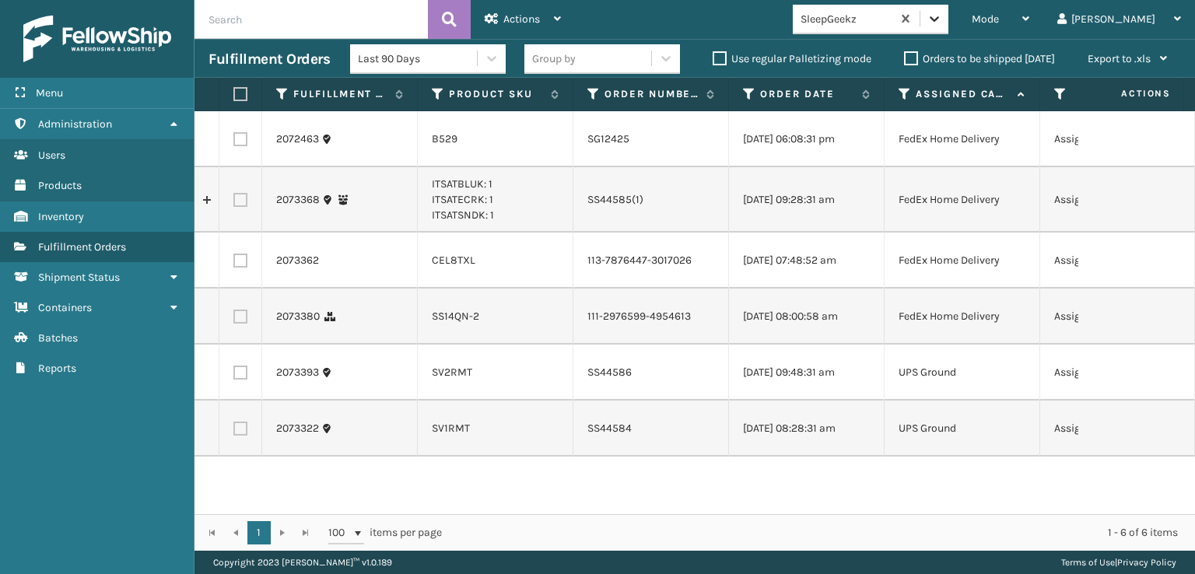
click at [939, 18] on icon at bounding box center [934, 18] width 9 height 5
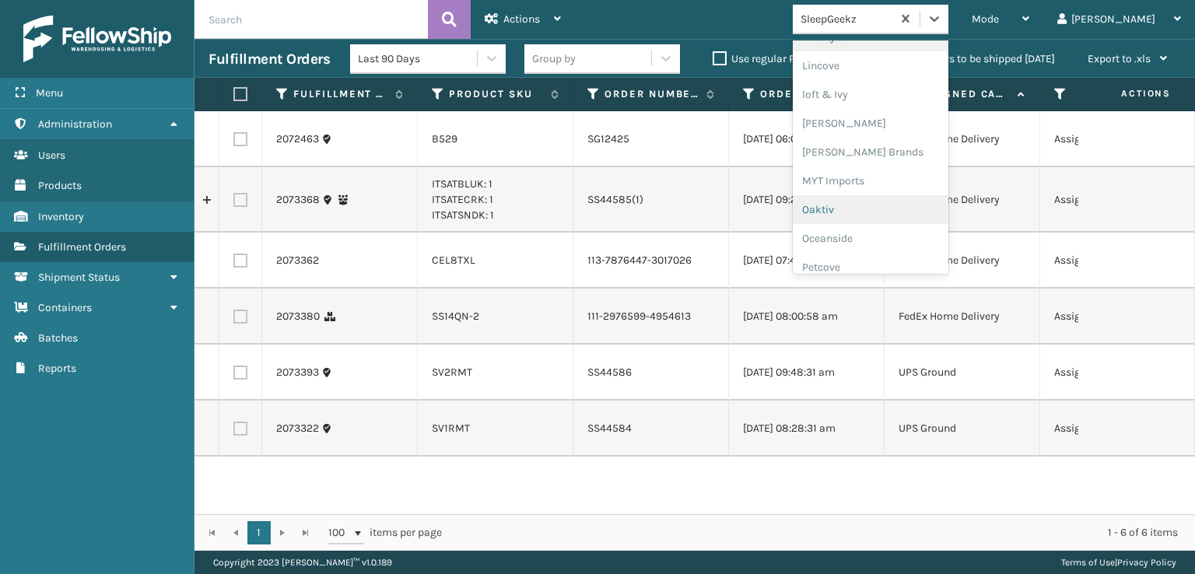
scroll to position [647, 0]
click at [886, 128] on div "[PERSON_NAME] Brands" at bounding box center [871, 130] width 156 height 29
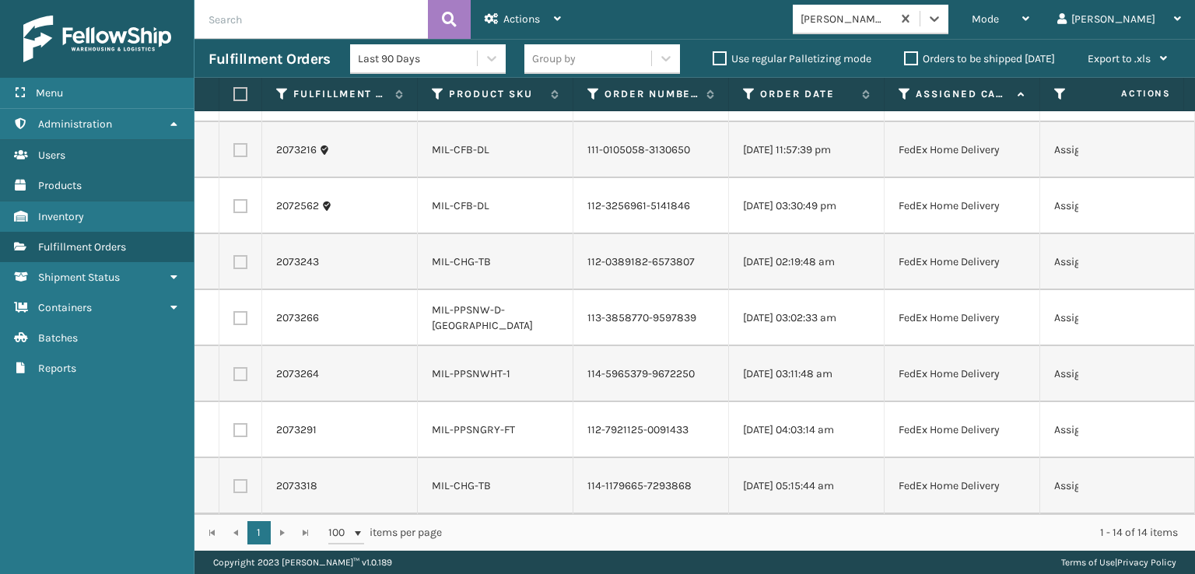
scroll to position [0, 0]
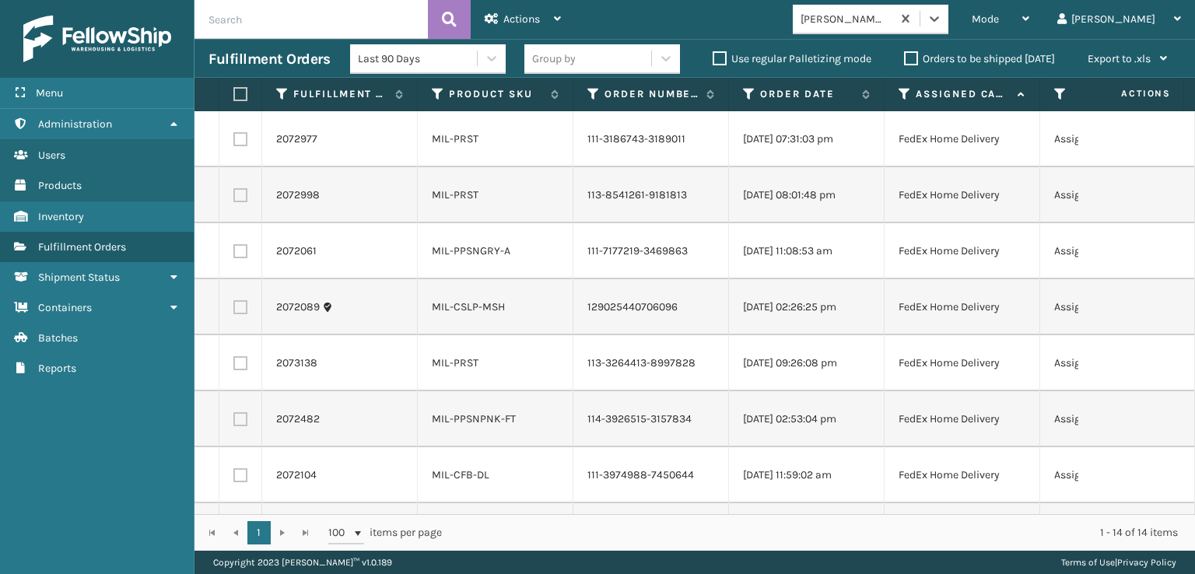
click at [238, 94] on label at bounding box center [237, 94] width 9 height 14
click at [234, 94] on input "checkbox" at bounding box center [233, 94] width 1 height 10
checkbox input "true"
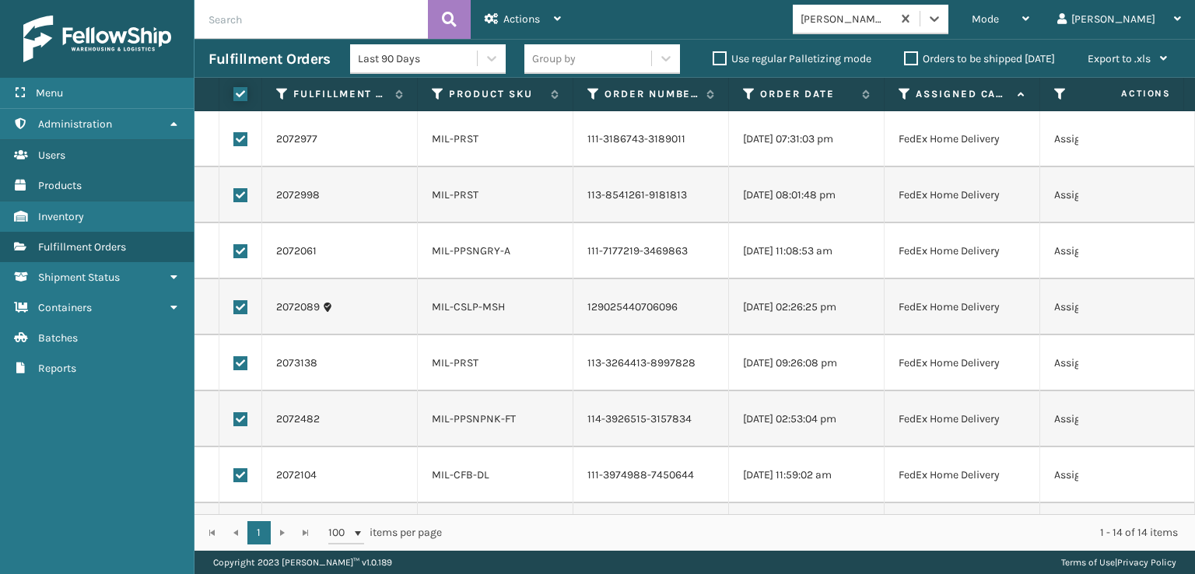
checkbox input "true"
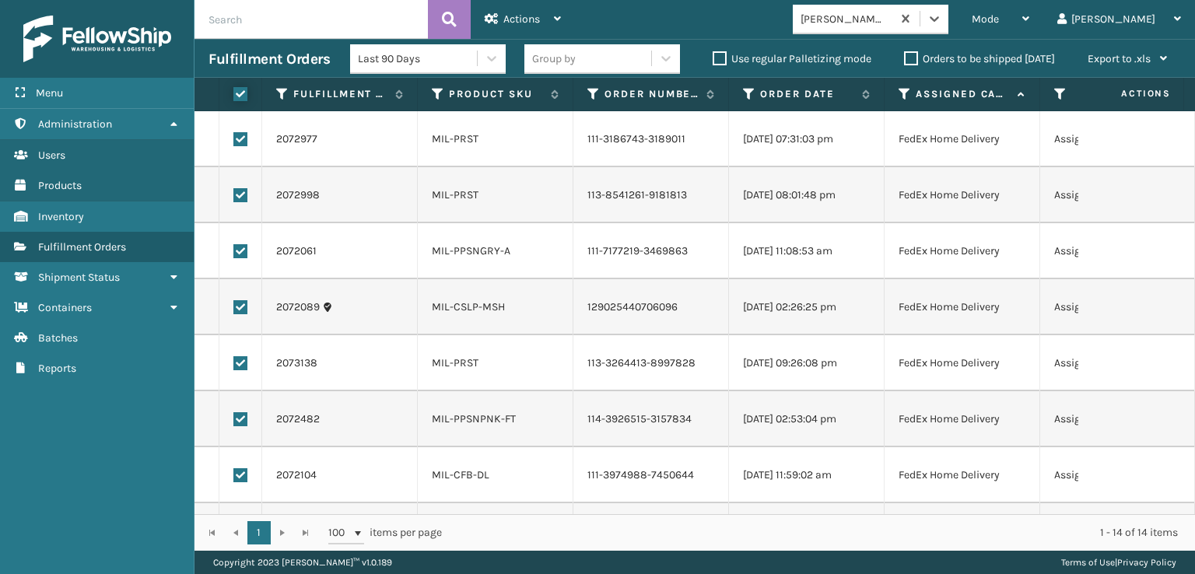
checkbox input "true"
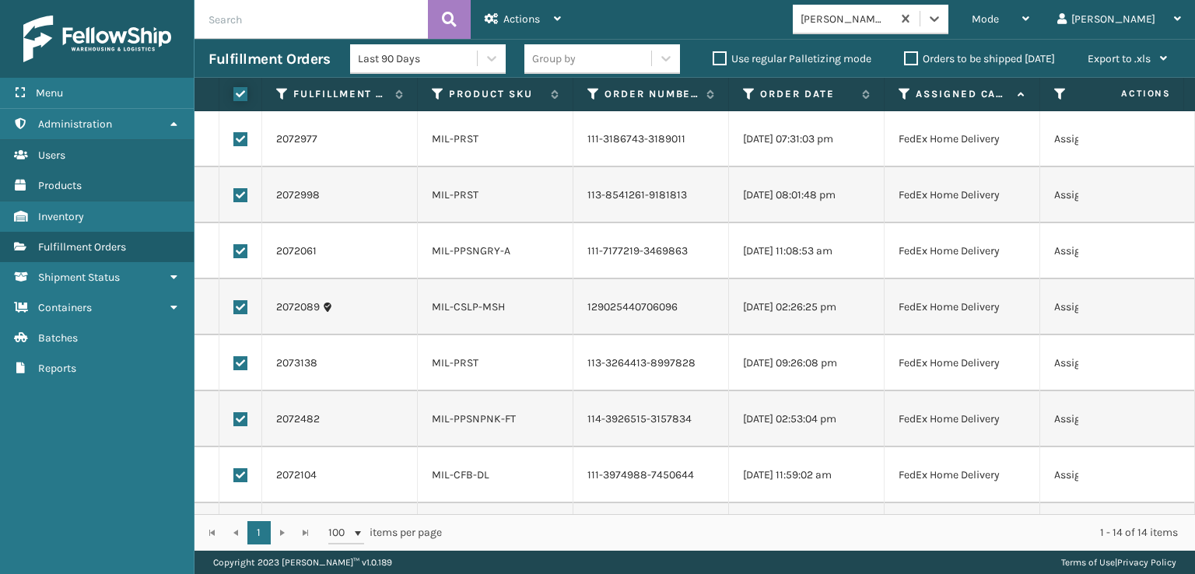
checkbox input "true"
click at [510, 19] on span "Actions" at bounding box center [521, 18] width 37 height 13
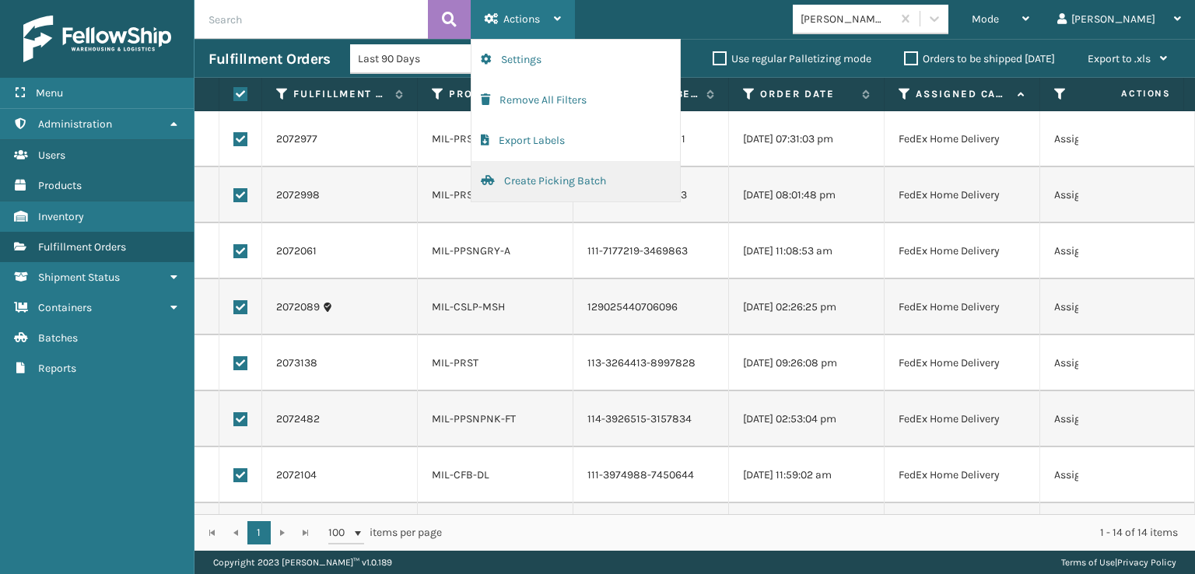
click at [530, 183] on button "Create Picking Batch" at bounding box center [576, 181] width 209 height 40
